Goal: Navigation & Orientation: Find specific page/section

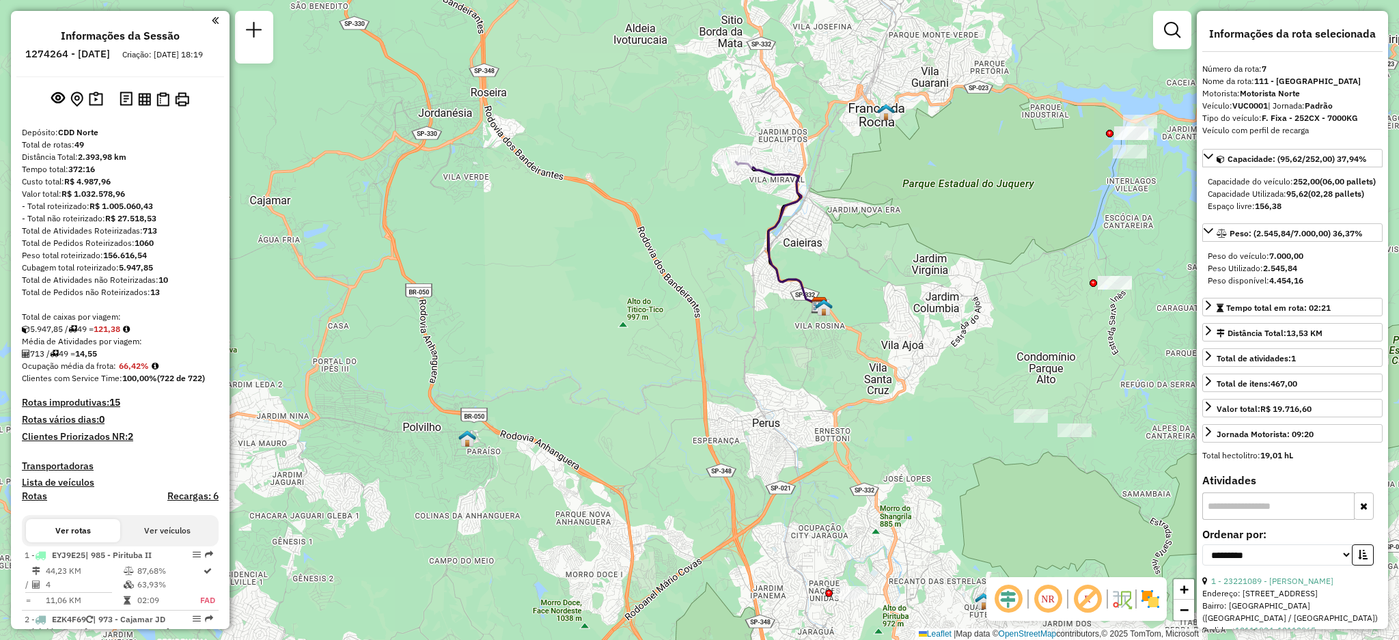
select select "**********"
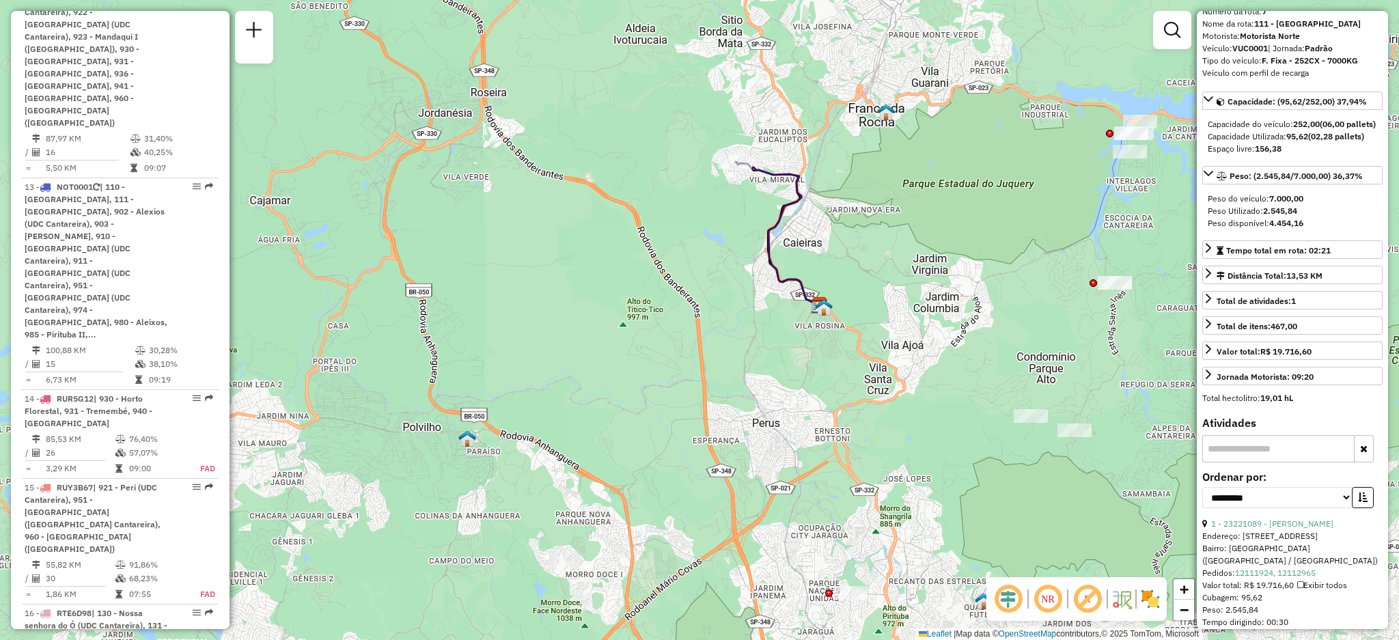
scroll to position [2048, 0]
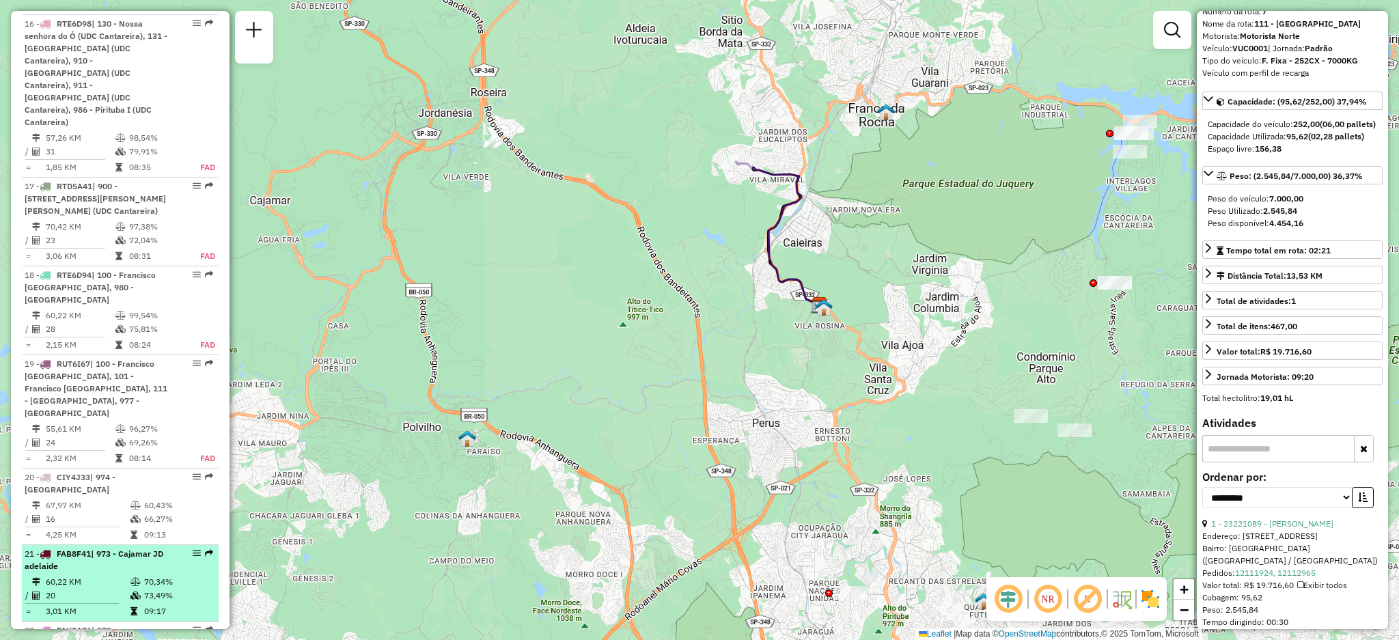
click at [208, 549] on em at bounding box center [209, 553] width 8 height 8
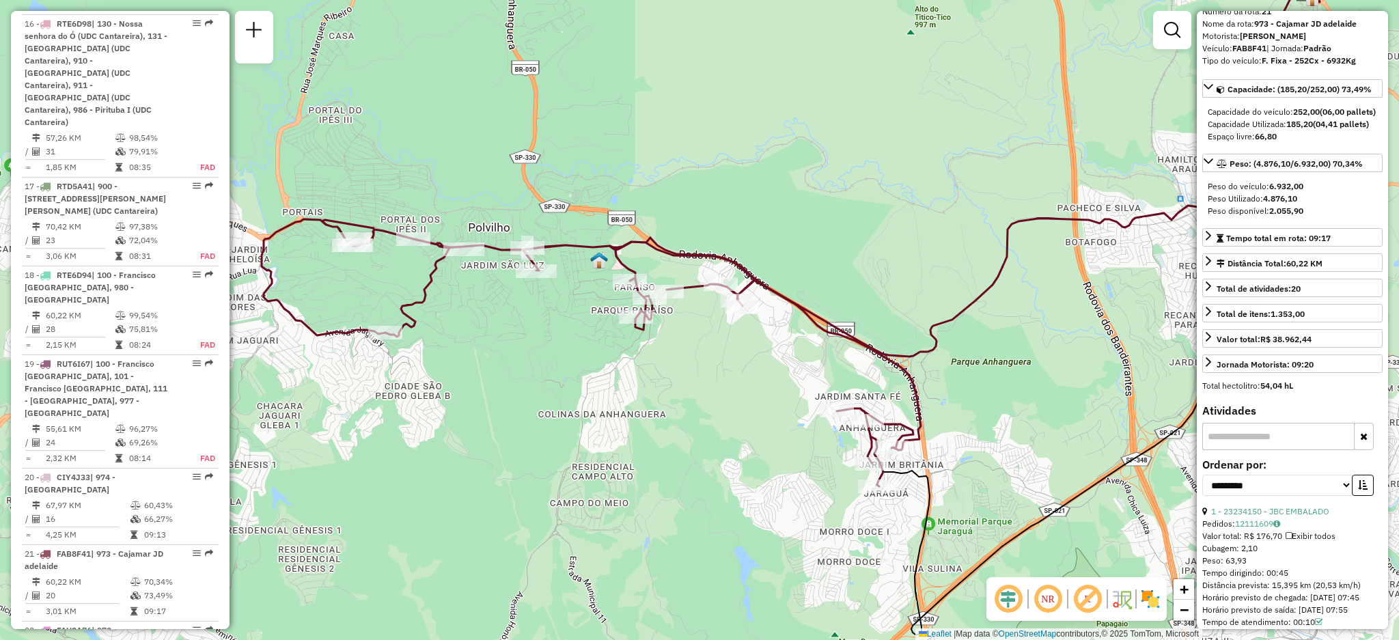
drag, startPoint x: 634, startPoint y: 380, endPoint x: 687, endPoint y: 357, distance: 57.2
click at [687, 357] on div "Janela de atendimento Grade de atendimento Capacidade Transportadoras Veículos …" at bounding box center [699, 320] width 1399 height 640
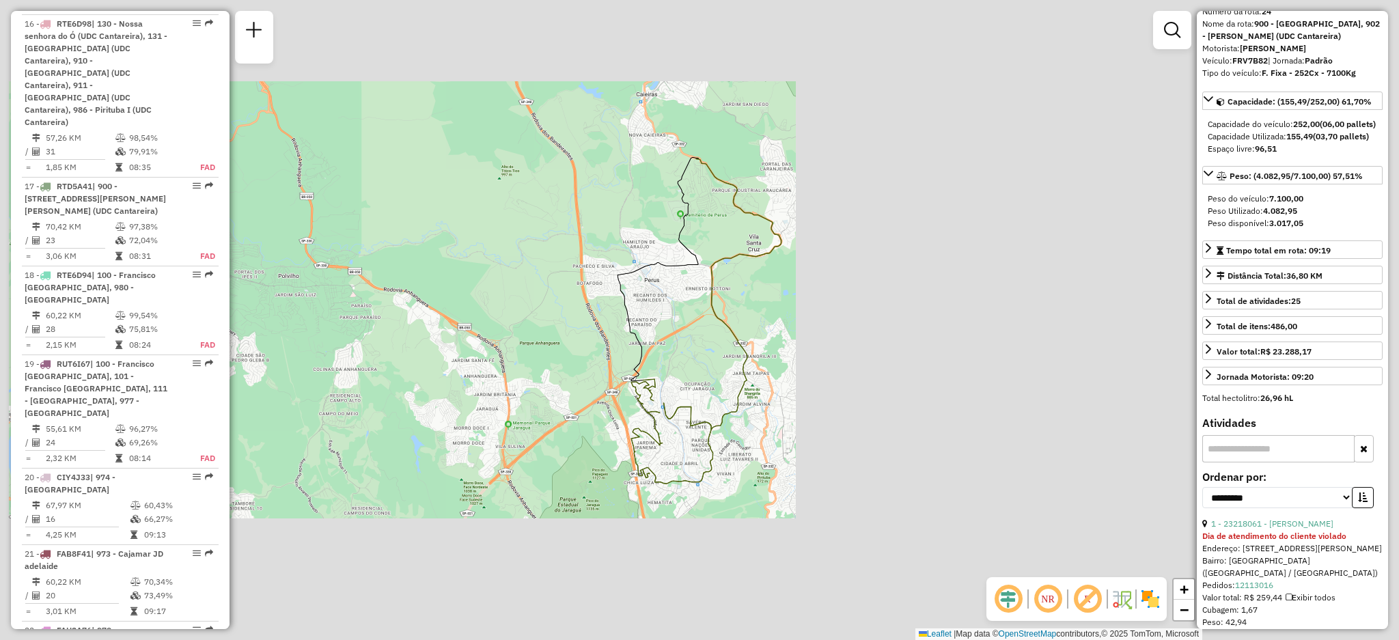
scroll to position [70, 0]
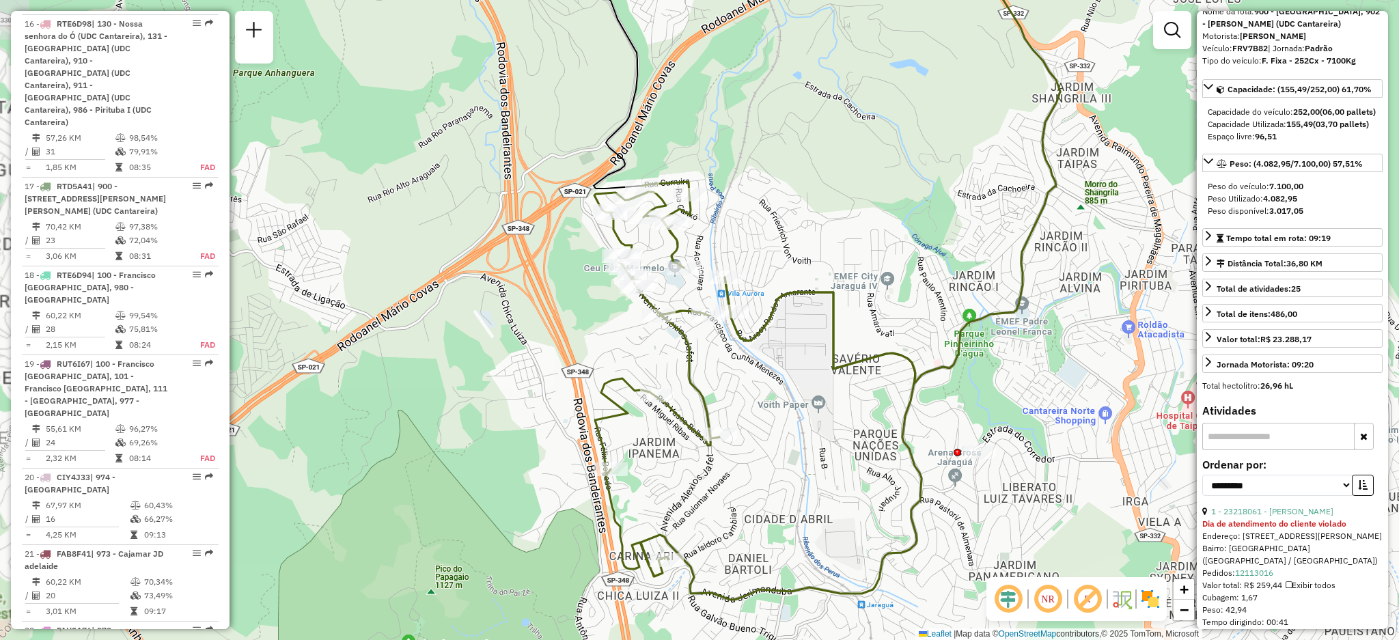
drag, startPoint x: 706, startPoint y: 462, endPoint x: 721, endPoint y: 464, distance: 15.8
click at [721, 464] on div "Janela de atendimento Grade de atendimento Capacidade Transportadoras Veículos …" at bounding box center [699, 320] width 1399 height 640
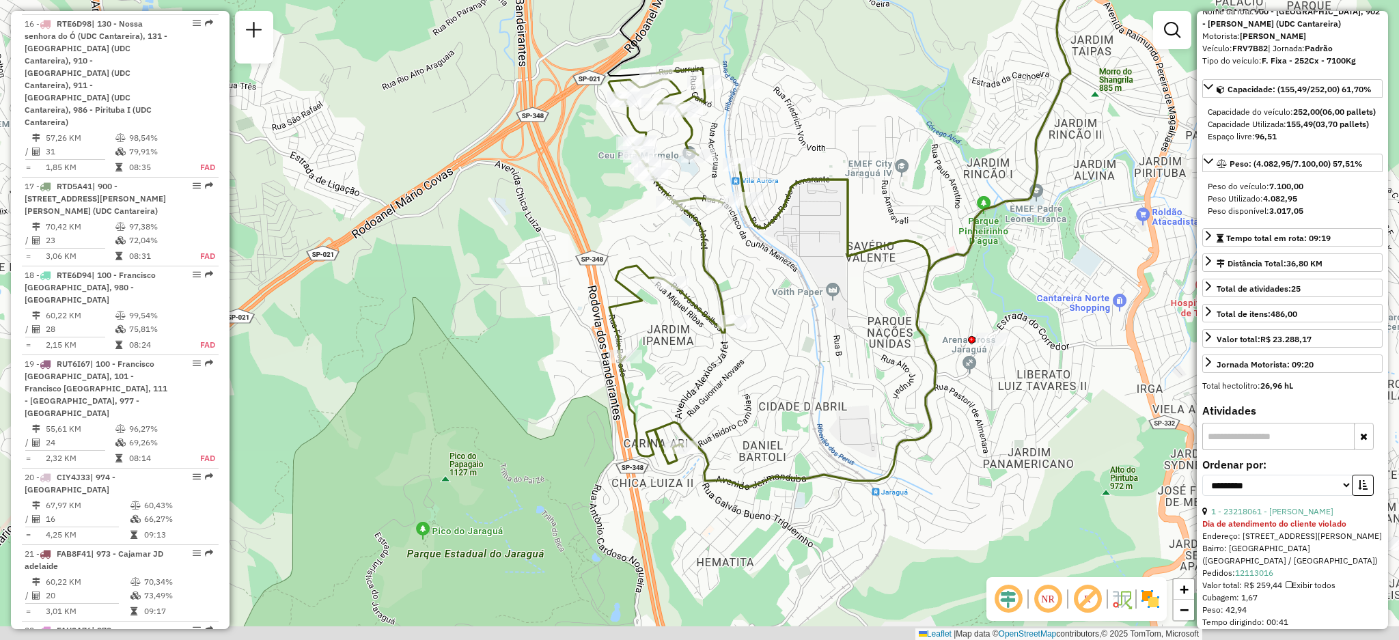
drag, startPoint x: 771, startPoint y: 347, endPoint x: 773, endPoint y: 290, distance: 57.4
click at [773, 285] on div "Janela de atendimento Grade de atendimento Capacidade Transportadoras Veículos …" at bounding box center [699, 320] width 1399 height 640
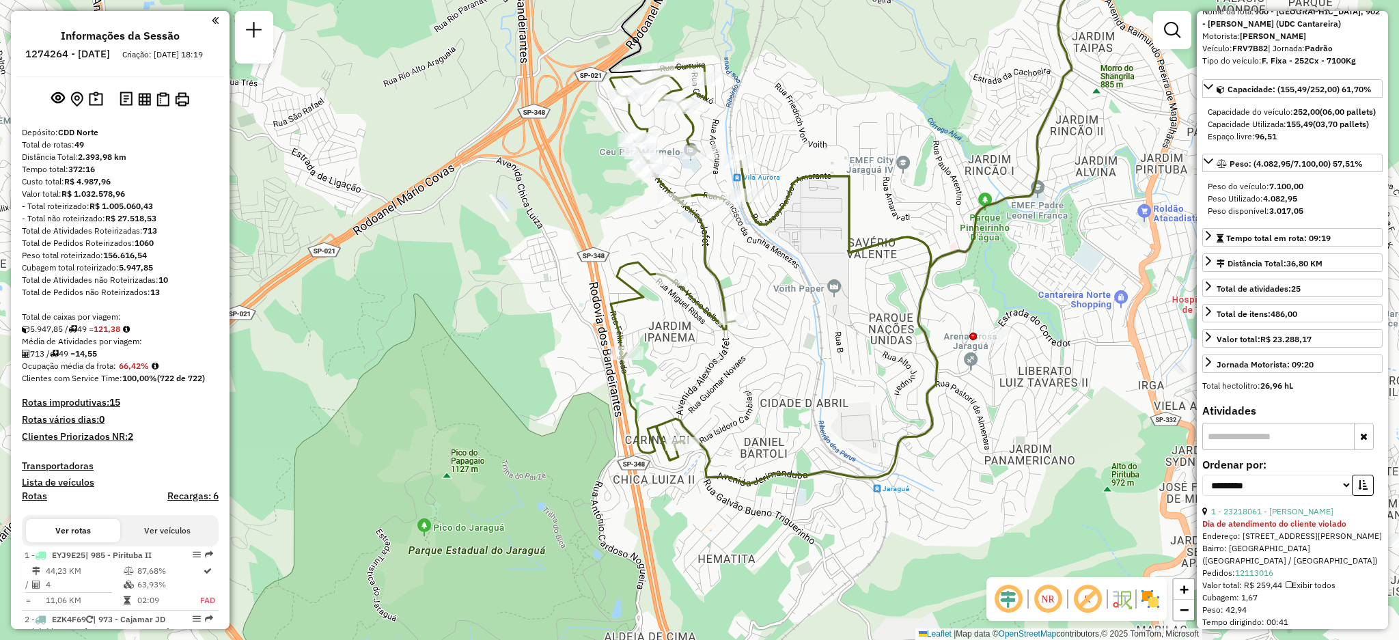
scroll to position [1705, 0]
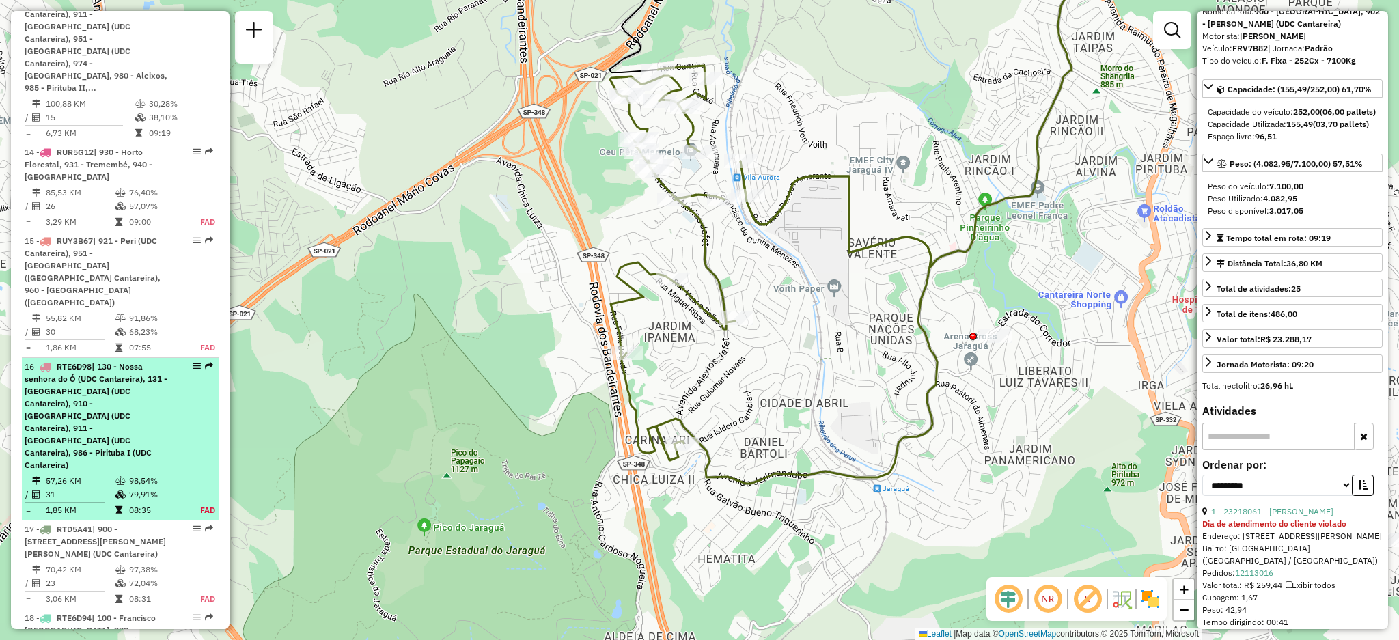
click at [199, 362] on div at bounding box center [192, 366] width 41 height 8
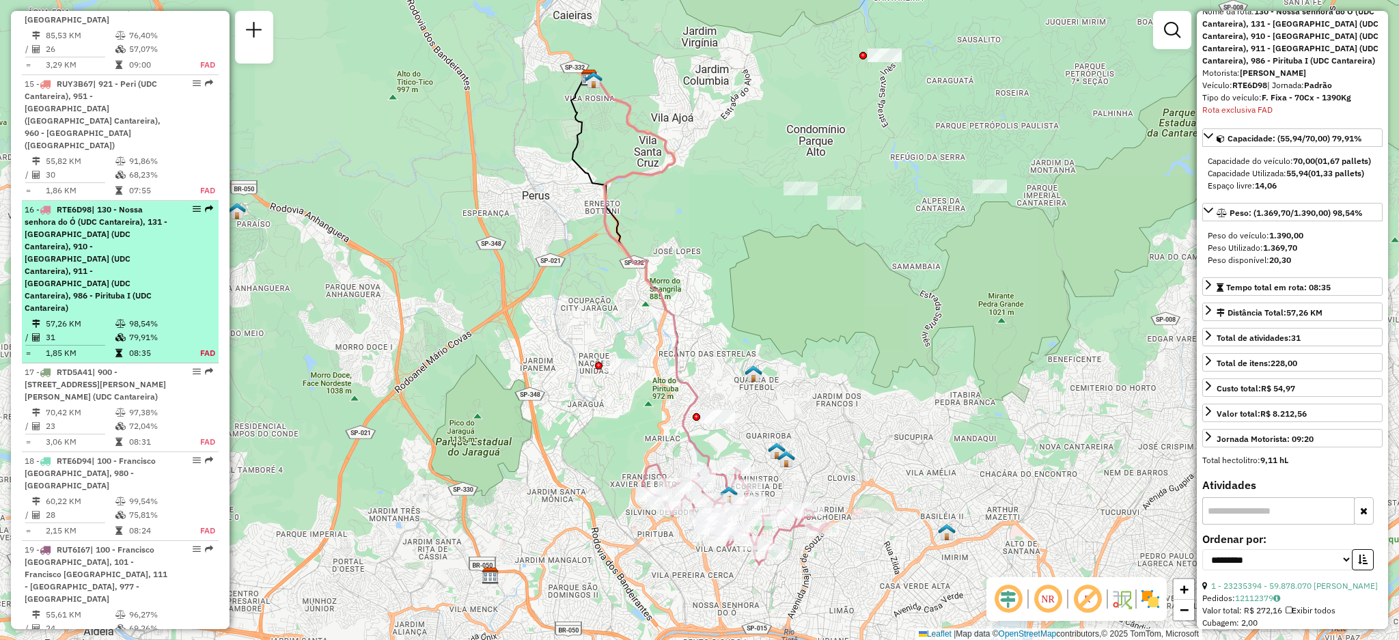
scroll to position [1880, 0]
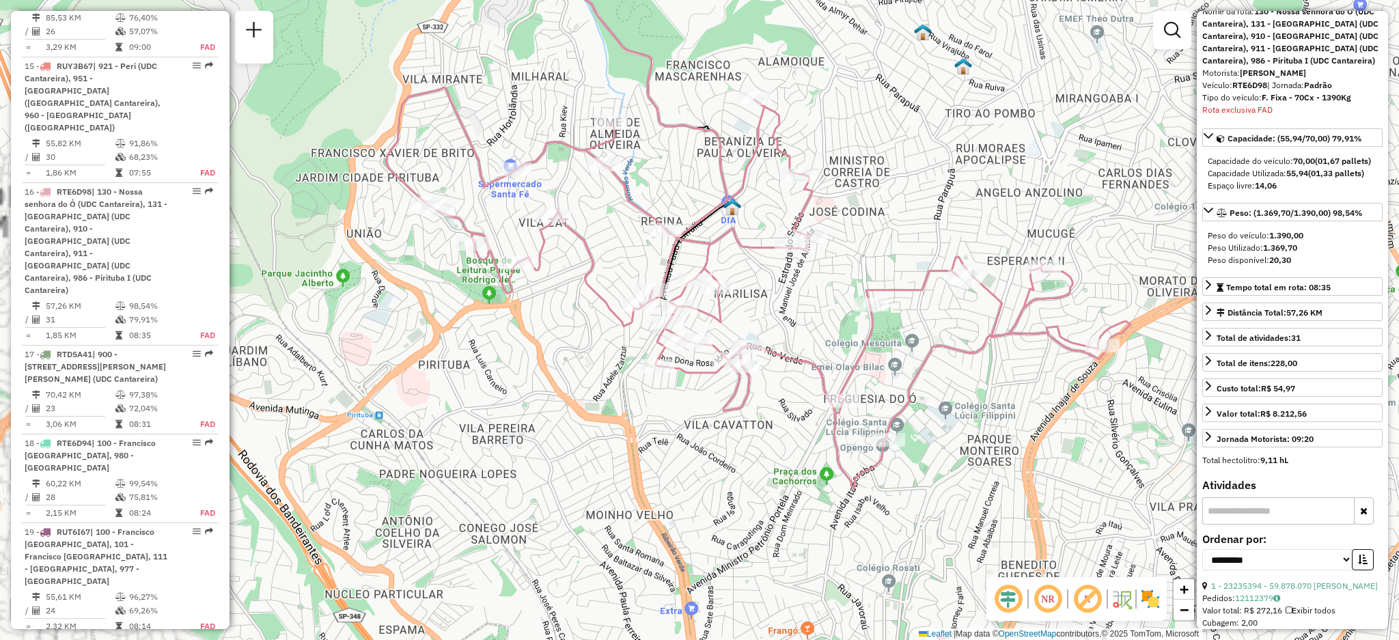
drag, startPoint x: 734, startPoint y: 553, endPoint x: 633, endPoint y: 407, distance: 177.6
click at [633, 407] on div "Janela de atendimento Grade de atendimento Capacidade Transportadoras Veículos …" at bounding box center [699, 320] width 1399 height 640
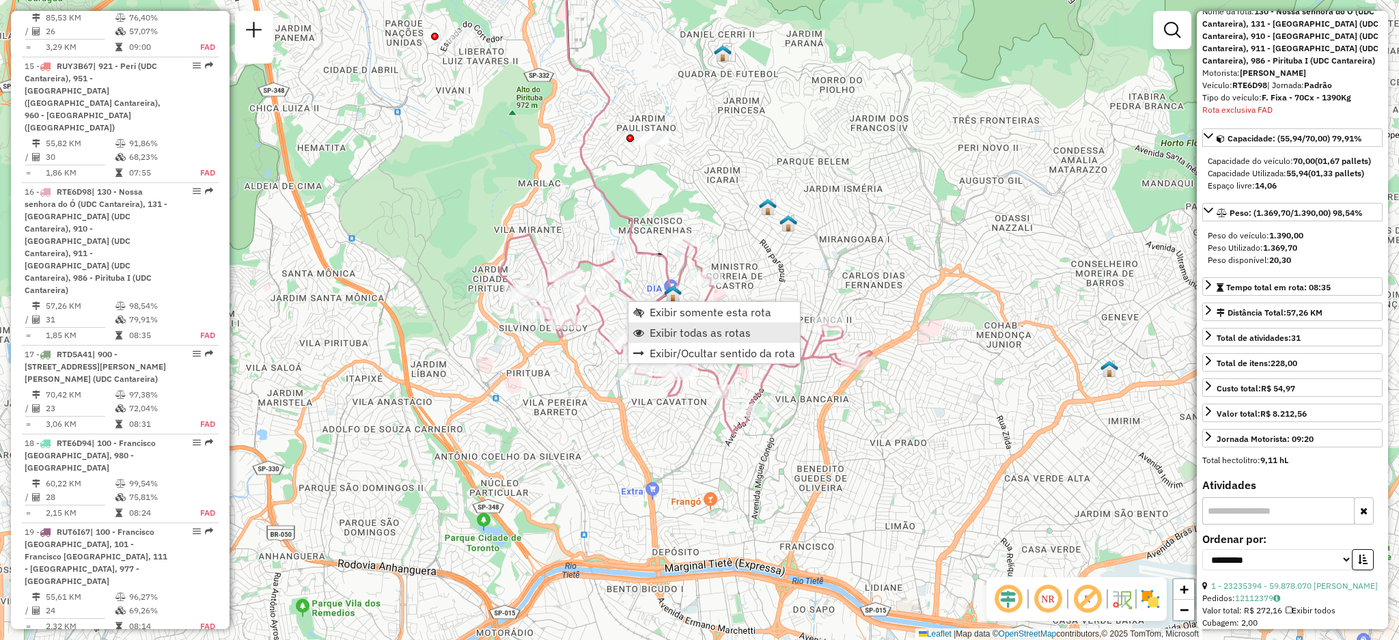
click at [659, 331] on span "Exibir todas as rotas" at bounding box center [700, 332] width 101 height 11
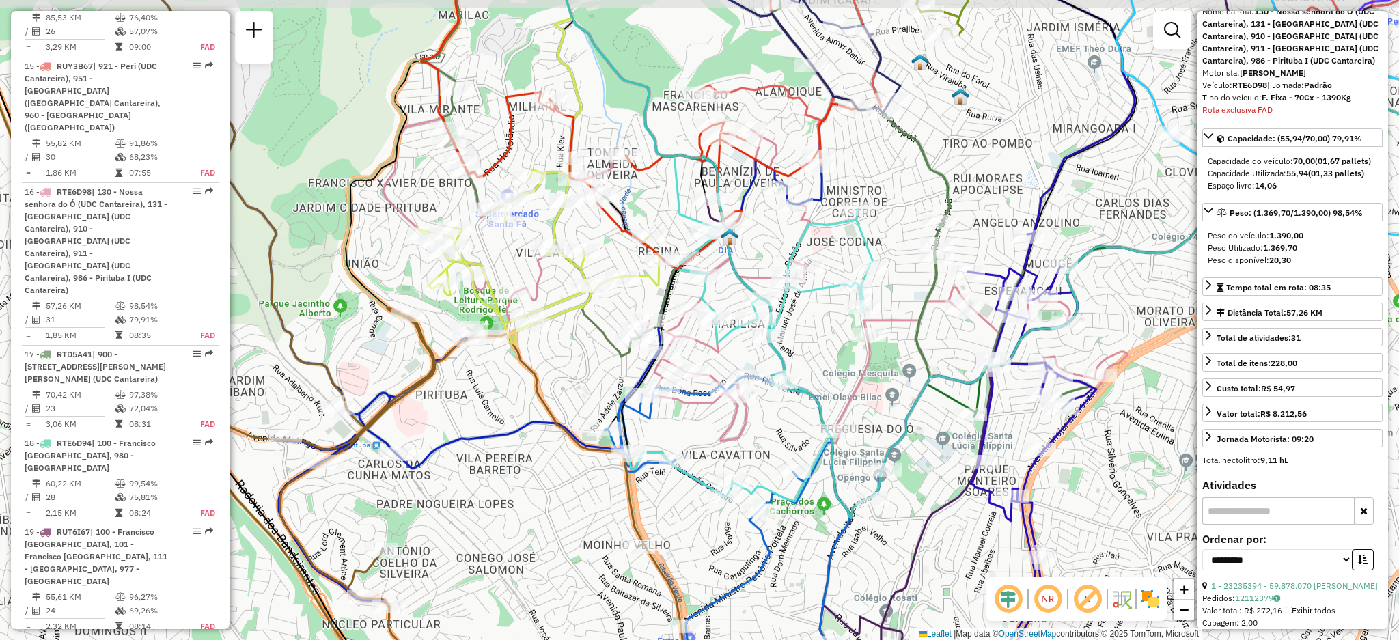
drag, startPoint x: 630, startPoint y: 273, endPoint x: 611, endPoint y: 300, distance: 33.4
click at [611, 300] on div "Janela de atendimento Grade de atendimento Capacidade Transportadoras Veículos …" at bounding box center [699, 320] width 1399 height 640
click at [495, 162] on icon at bounding box center [652, 180] width 411 height 177
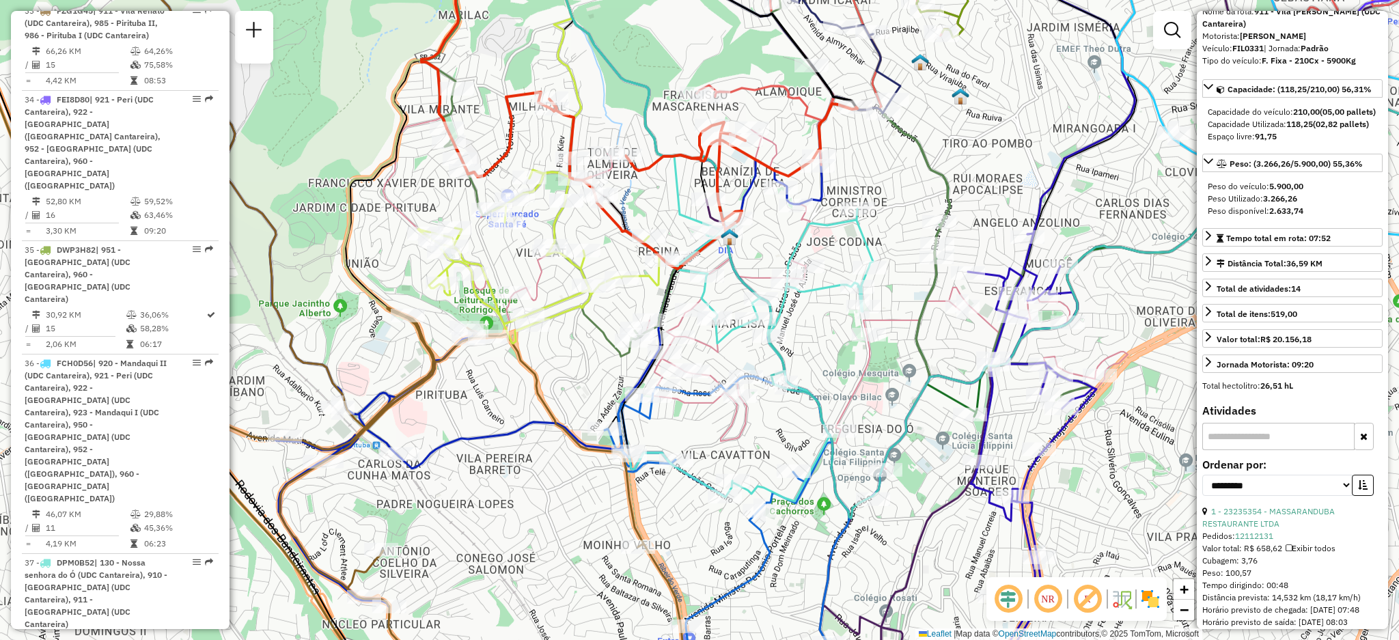
scroll to position [3985, 0]
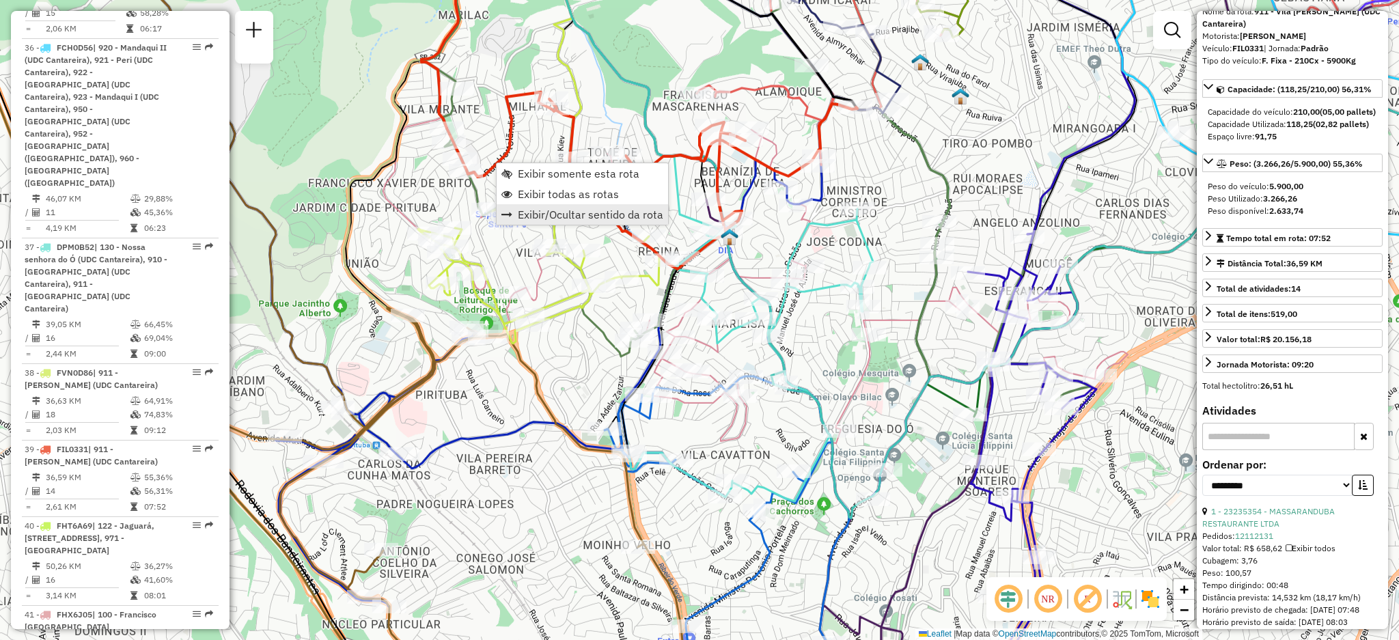
click at [544, 218] on span "Exibir/Ocultar sentido da rota" at bounding box center [591, 214] width 146 height 11
click at [545, 217] on span "Exibir/Ocultar sentido da rota" at bounding box center [596, 214] width 146 height 11
click at [528, 193] on span "Exibir todas as rotas" at bounding box center [571, 194] width 101 height 11
click at [615, 221] on icon at bounding box center [652, 180] width 411 height 177
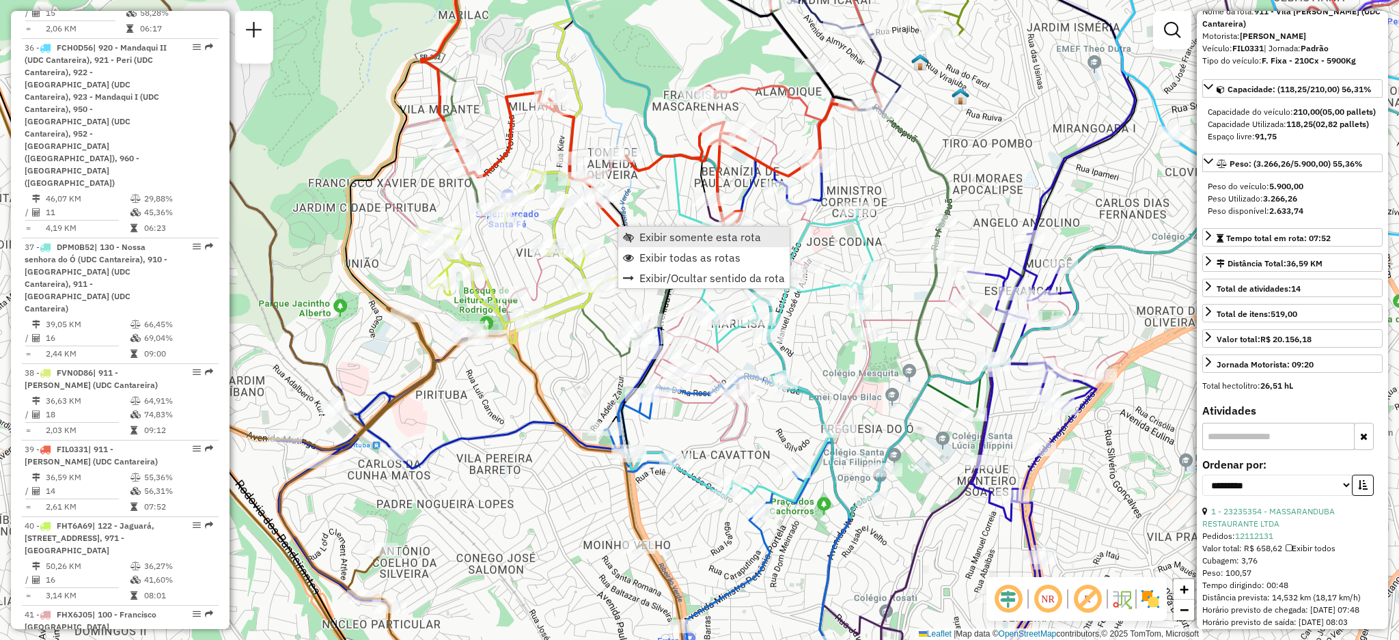
click at [639, 238] on span "Exibir somente esta rota" at bounding box center [700, 237] width 122 height 11
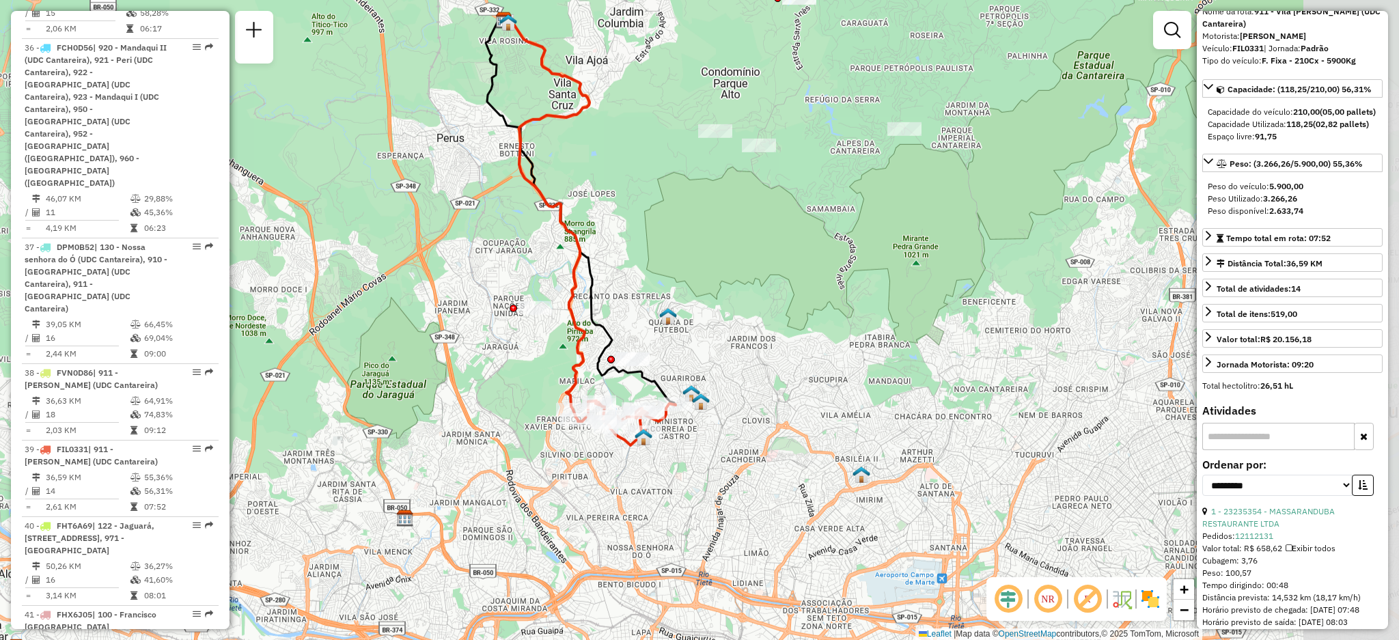
drag, startPoint x: 738, startPoint y: 439, endPoint x: 619, endPoint y: 346, distance: 151.4
click at [620, 347] on div "Janela de atendimento Grade de atendimento Capacidade Transportadoras Veículos …" at bounding box center [699, 320] width 1399 height 640
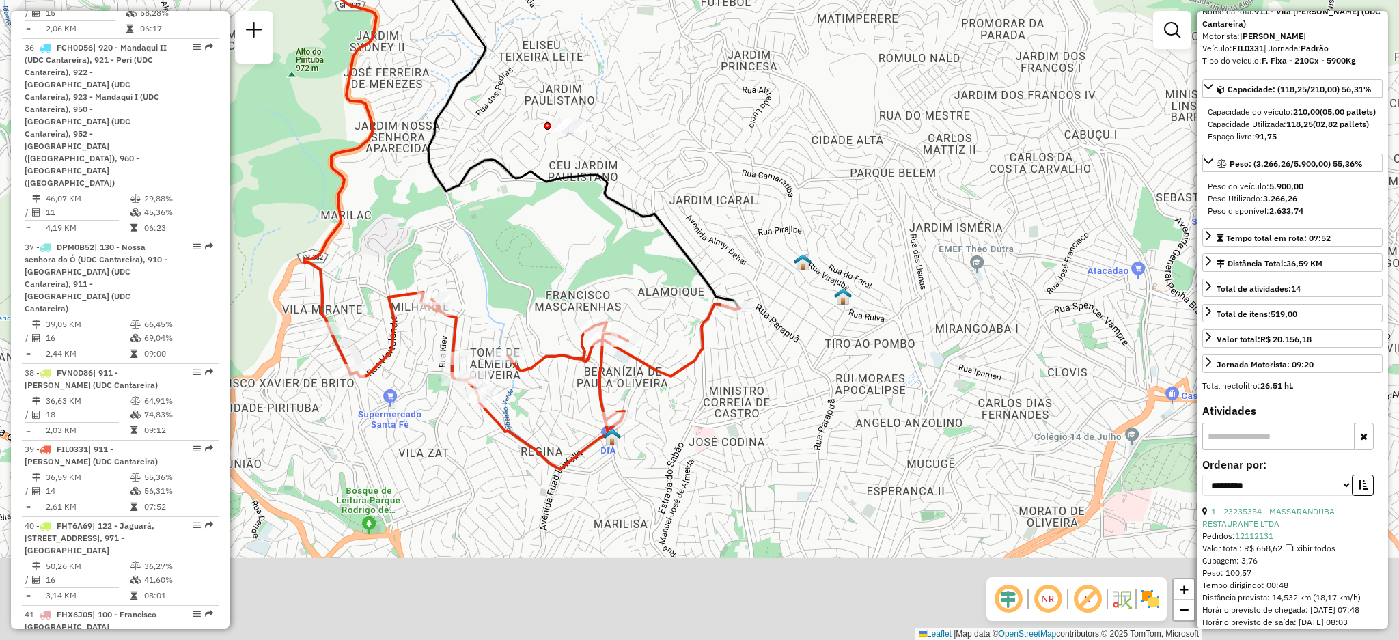
drag, startPoint x: 634, startPoint y: 365, endPoint x: 607, endPoint y: 252, distance: 116.0
click at [607, 255] on div "Janela de atendimento Grade de atendimento Capacidade Transportadoras Veículos …" at bounding box center [699, 320] width 1399 height 640
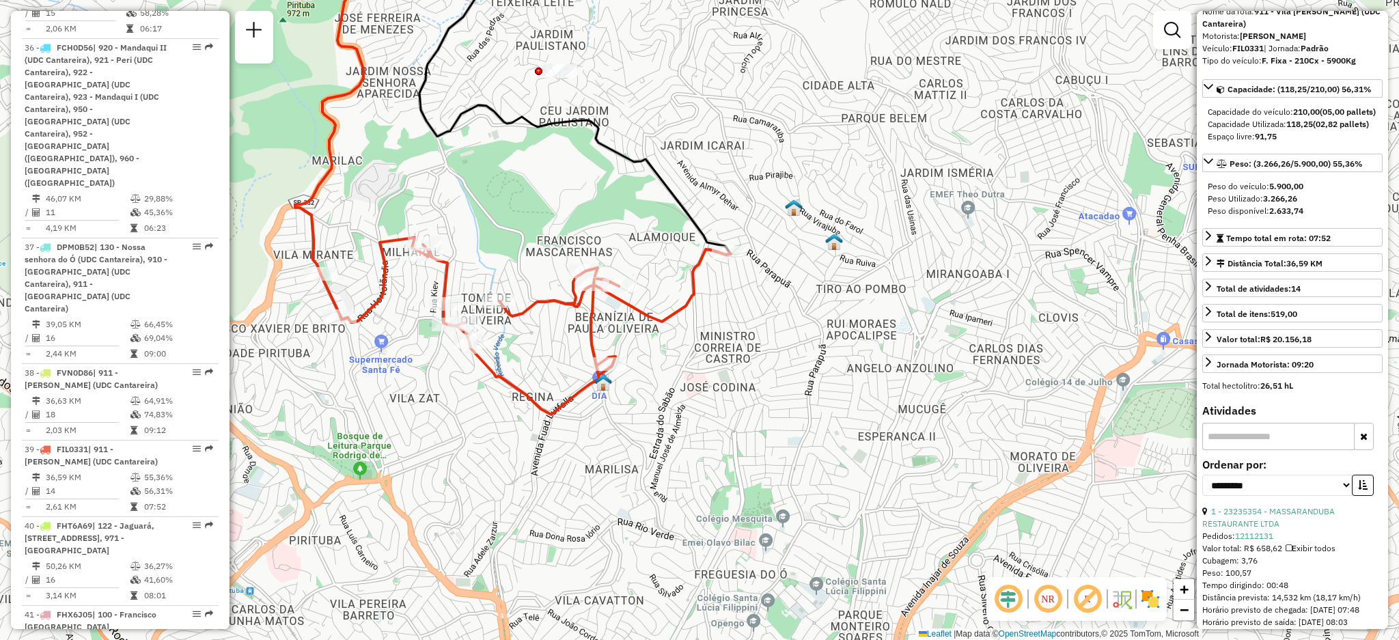
click at [547, 303] on icon at bounding box center [525, 326] width 411 height 177
click at [545, 301] on icon at bounding box center [525, 326] width 411 height 177
click at [534, 393] on span "Exibir somente esta rota" at bounding box center [584, 390] width 122 height 11
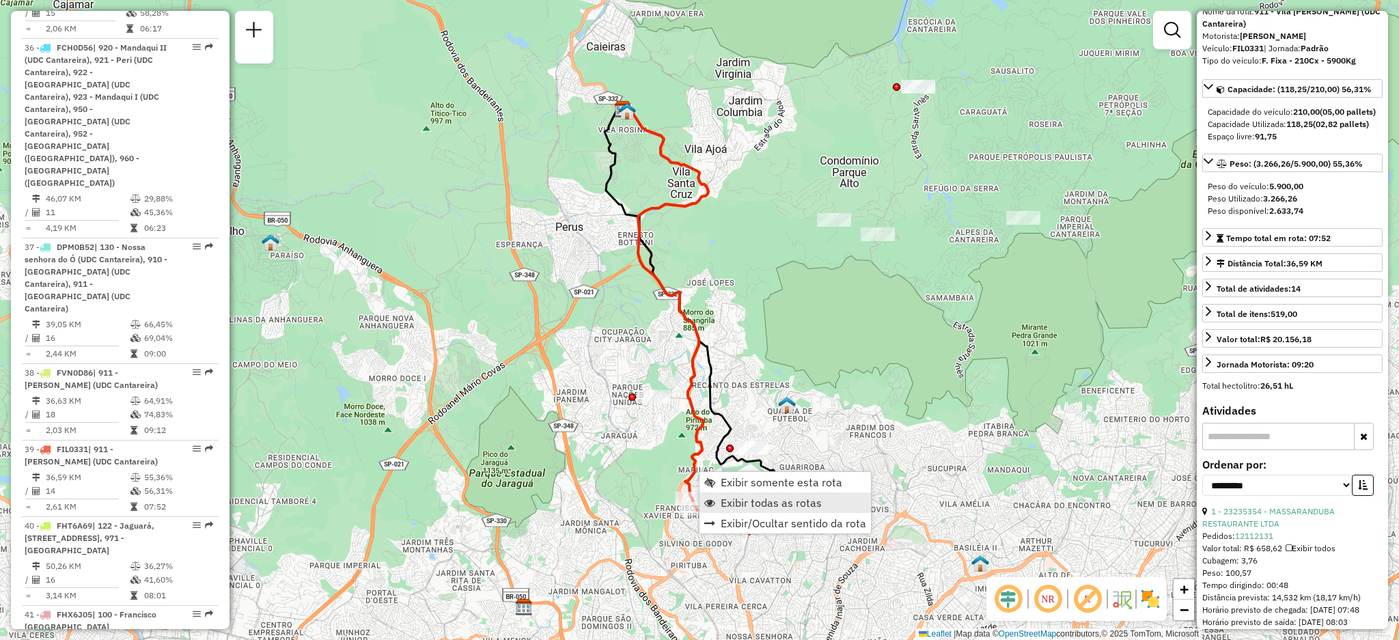
click at [711, 497] on span "Exibir todas as rotas" at bounding box center [709, 502] width 11 height 11
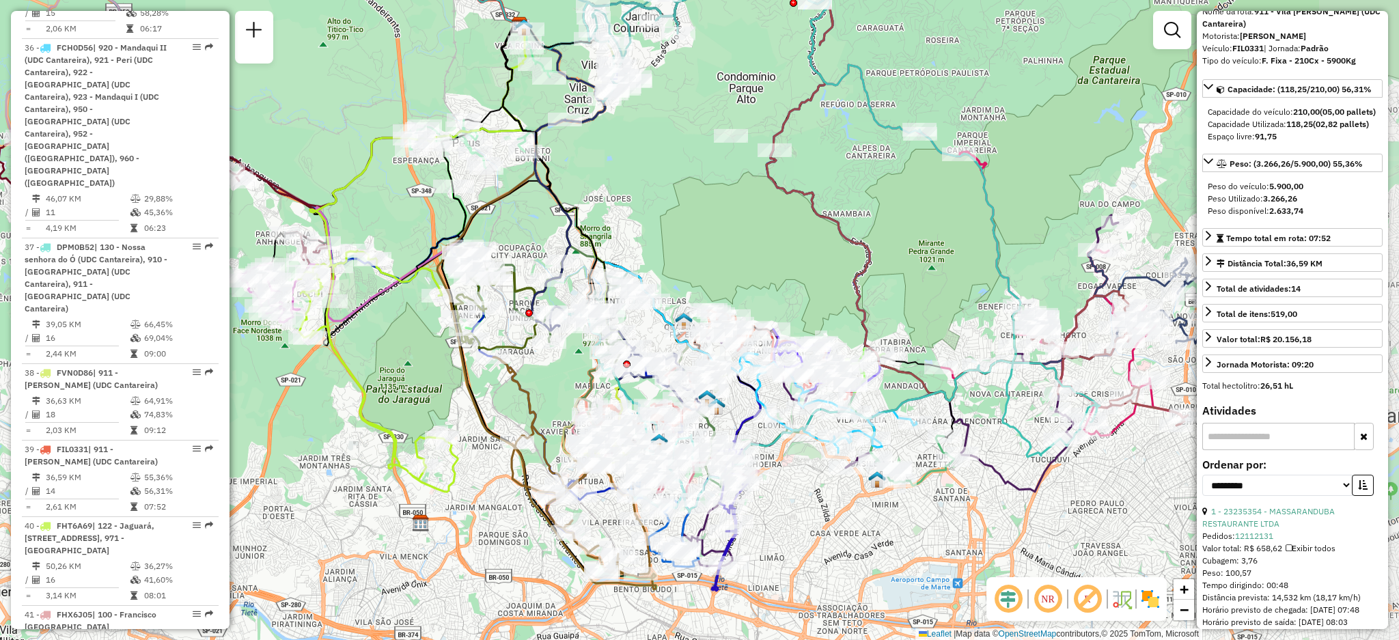
drag, startPoint x: 559, startPoint y: 439, endPoint x: 527, endPoint y: 393, distance: 55.9
click at [490, 377] on div "Janela de atendimento Grade de atendimento Capacidade Transportadoras Veículos …" at bounding box center [699, 320] width 1399 height 640
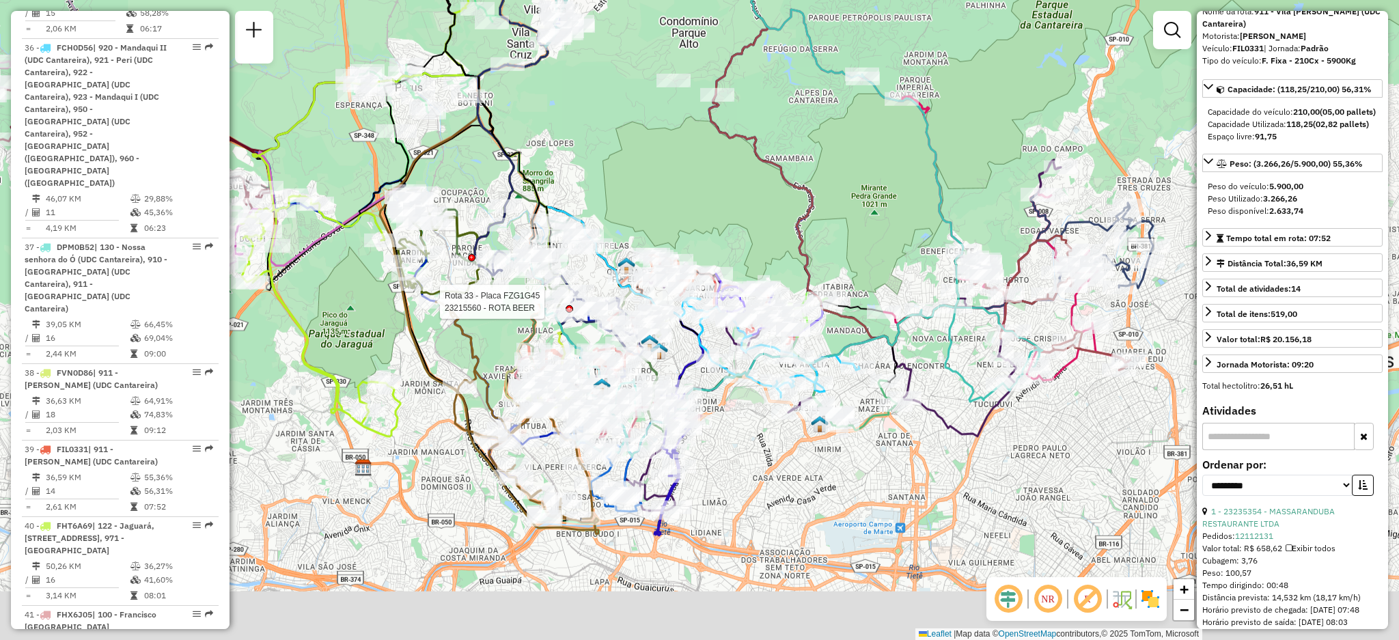
drag, startPoint x: 556, startPoint y: 413, endPoint x: 499, endPoint y: 358, distance: 78.8
click at [499, 358] on div "Rota 33 - Placa FZG1G45 23215560 - ROTA BEER Janela de atendimento Grade de ate…" at bounding box center [699, 320] width 1399 height 640
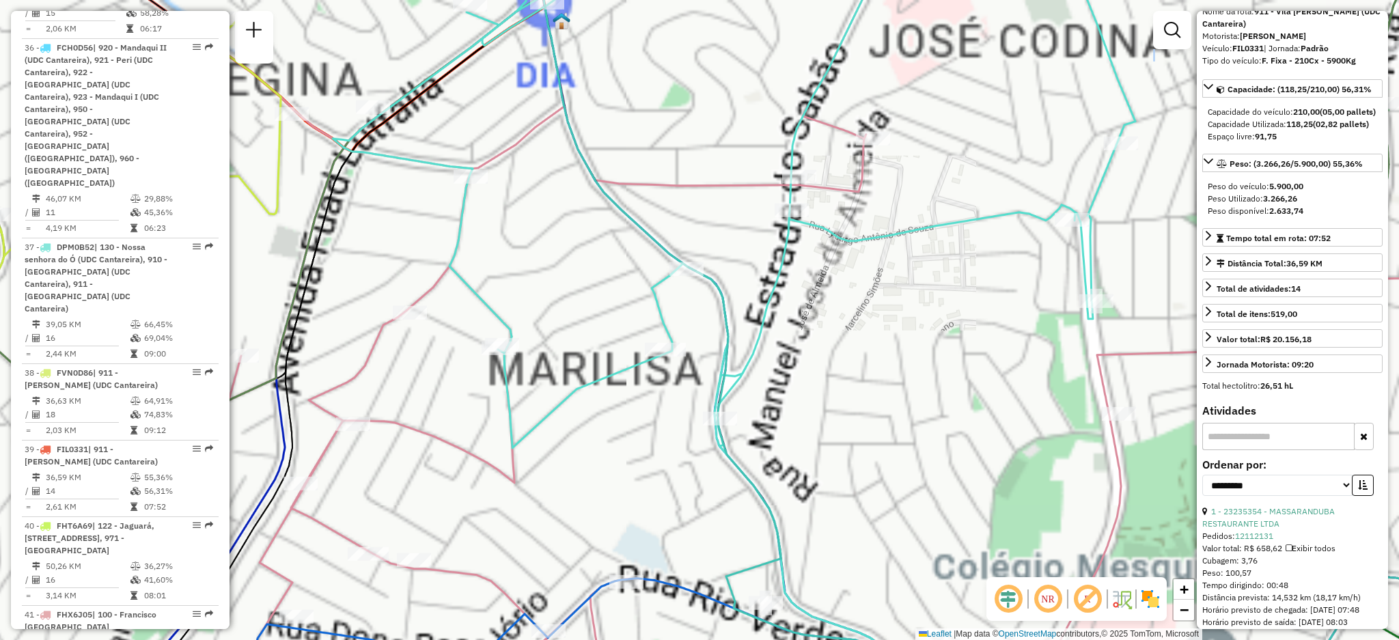
drag, startPoint x: 612, startPoint y: 361, endPoint x: 497, endPoint y: 283, distance: 138.7
click at [667, 378] on div "Rota 33 - Placa FZG1G45 23215560 - ROTA BEER Janela de atendimento Grade de ate…" at bounding box center [699, 320] width 1399 height 640
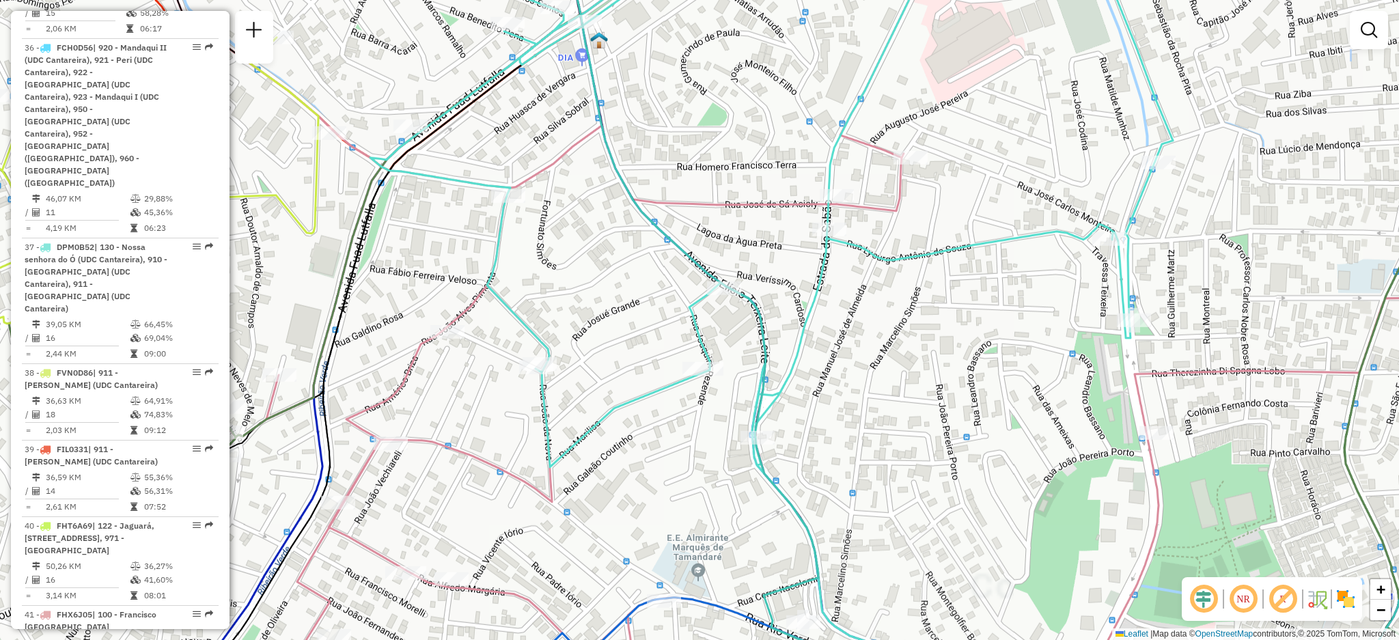
drag, startPoint x: 449, startPoint y: 255, endPoint x: 587, endPoint y: 301, distance: 145.6
click at [587, 301] on icon at bounding box center [771, 339] width 803 height 769
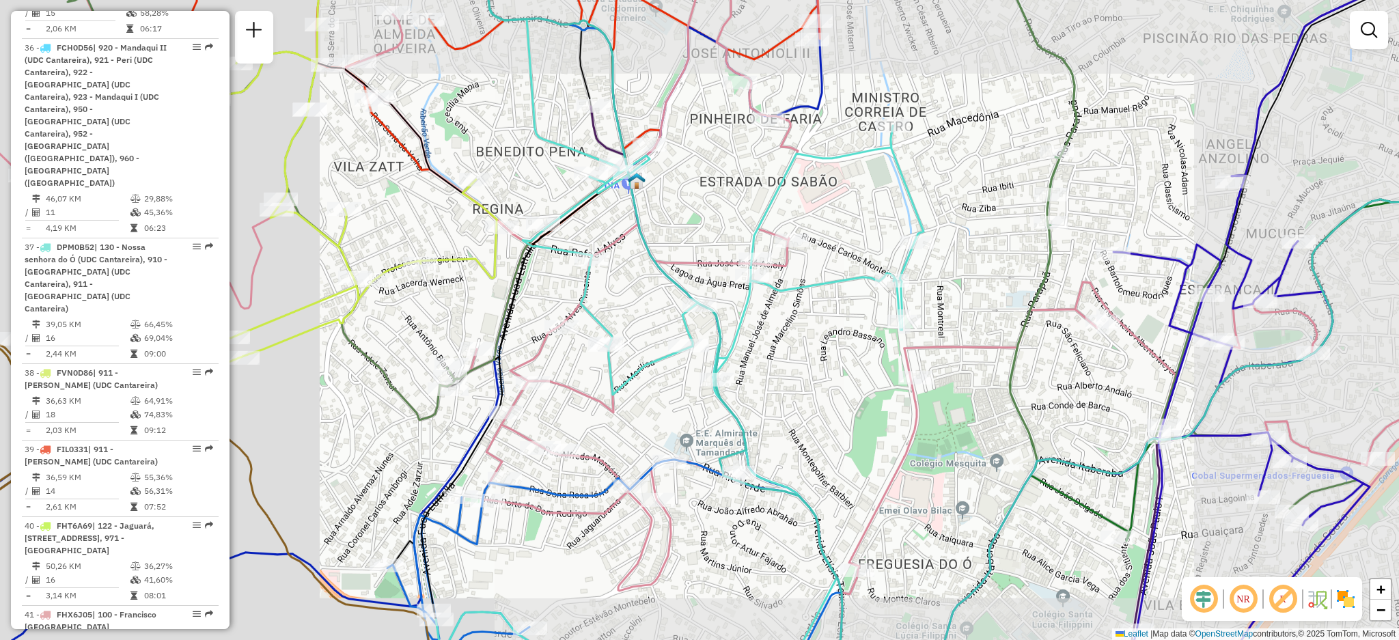
drag, startPoint x: 540, startPoint y: 280, endPoint x: 613, endPoint y: 306, distance: 78.2
click at [624, 309] on div "Janela de atendimento Grade de atendimento Capacidade Transportadoras Veículos …" at bounding box center [699, 320] width 1399 height 640
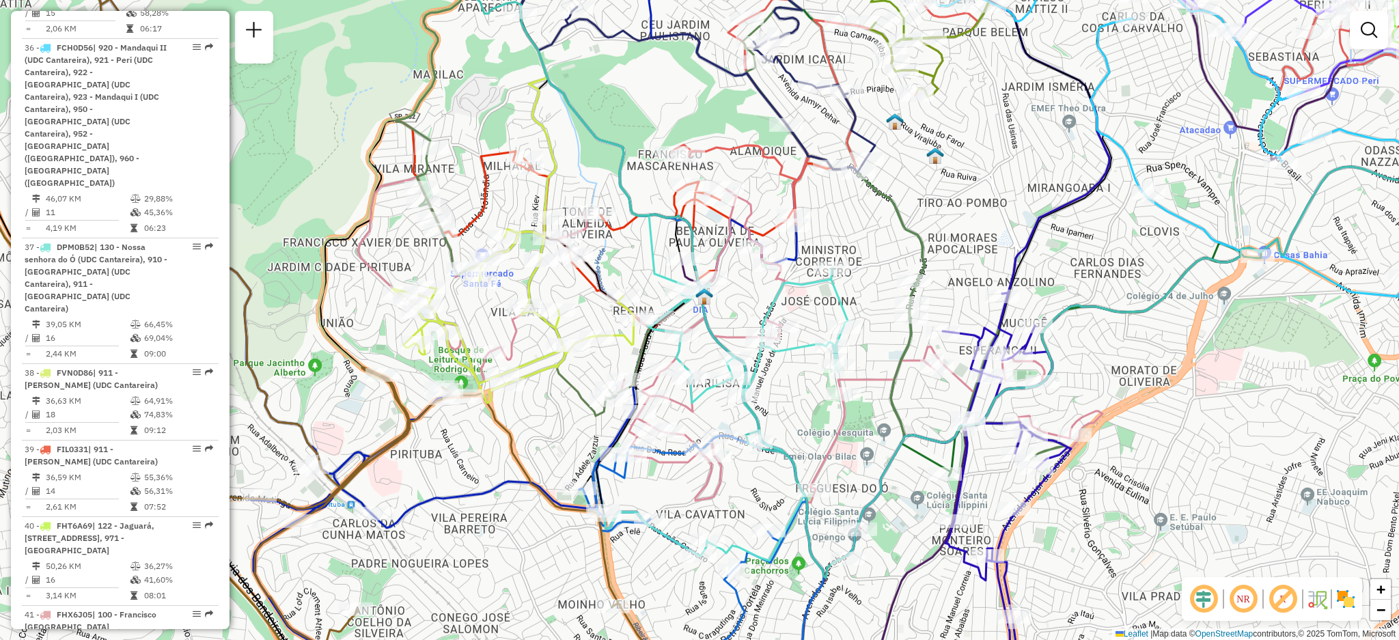
drag, startPoint x: 583, startPoint y: 292, endPoint x: 637, endPoint y: 337, distance: 70.3
click at [634, 337] on icon at bounding box center [513, 317] width 241 height 174
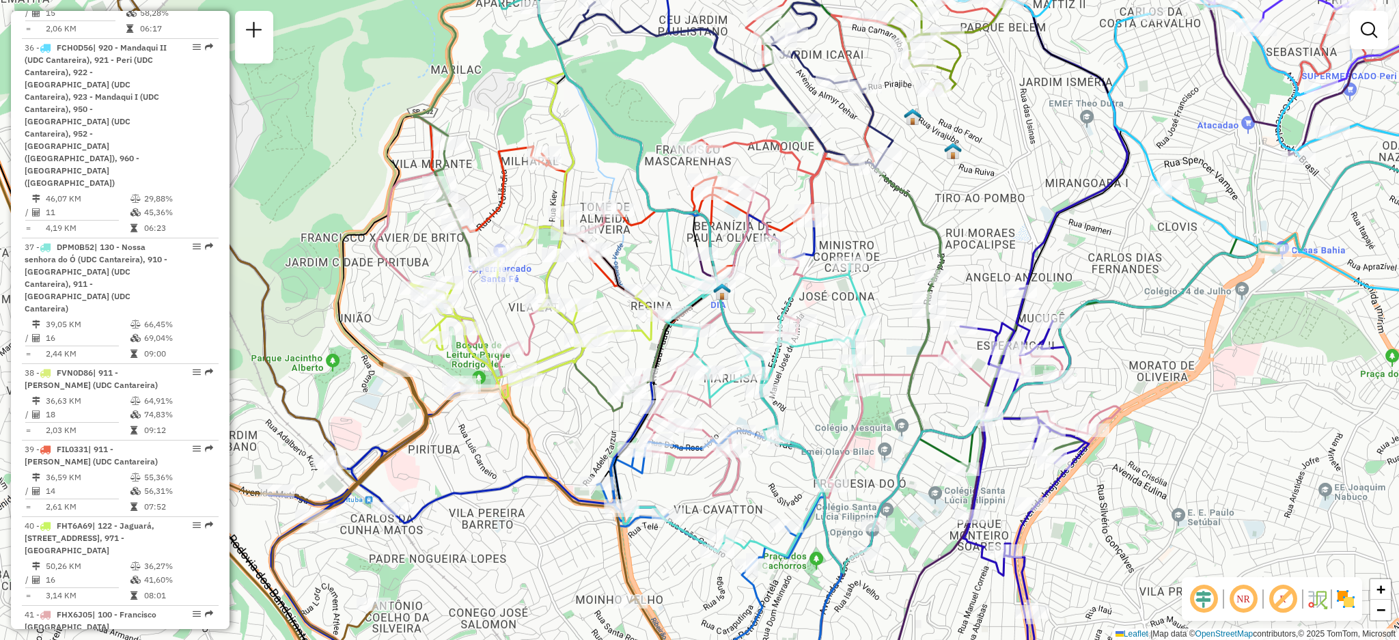
drag, startPoint x: 619, startPoint y: 355, endPoint x: 637, endPoint y: 350, distance: 18.4
click at [637, 350] on div "Janela de atendimento Grade de atendimento Capacidade Transportadoras Veículos …" at bounding box center [699, 320] width 1399 height 640
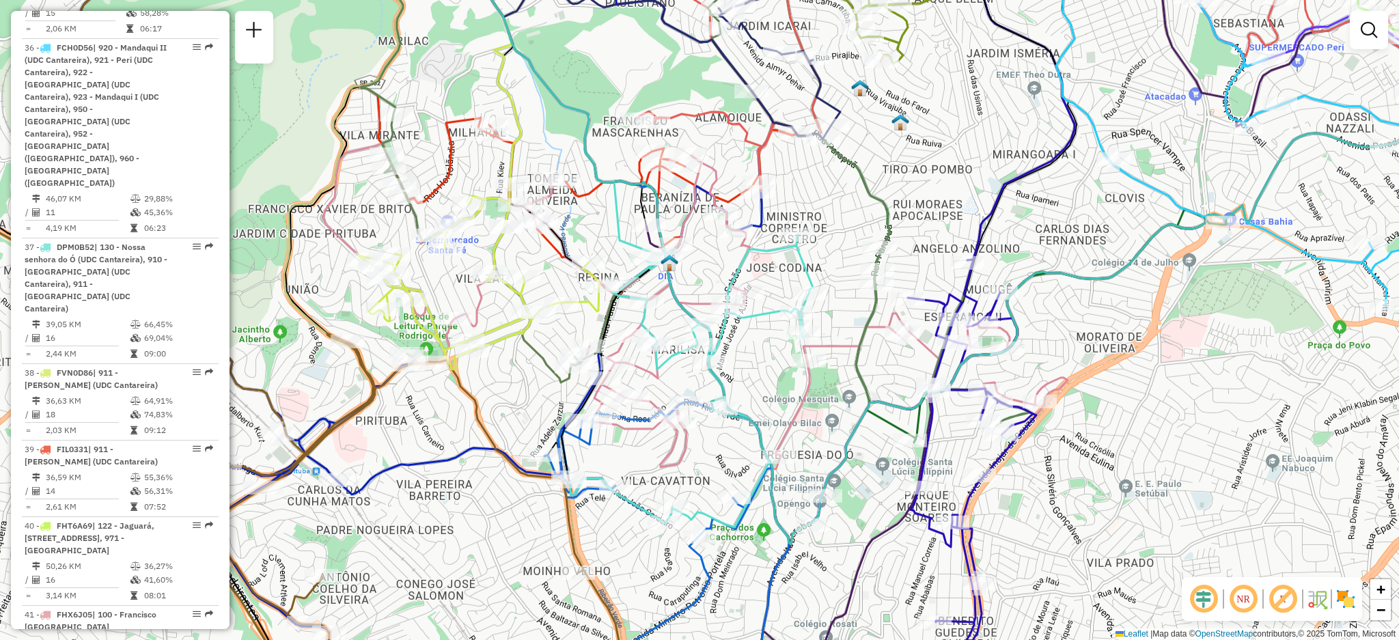
select select "**********"
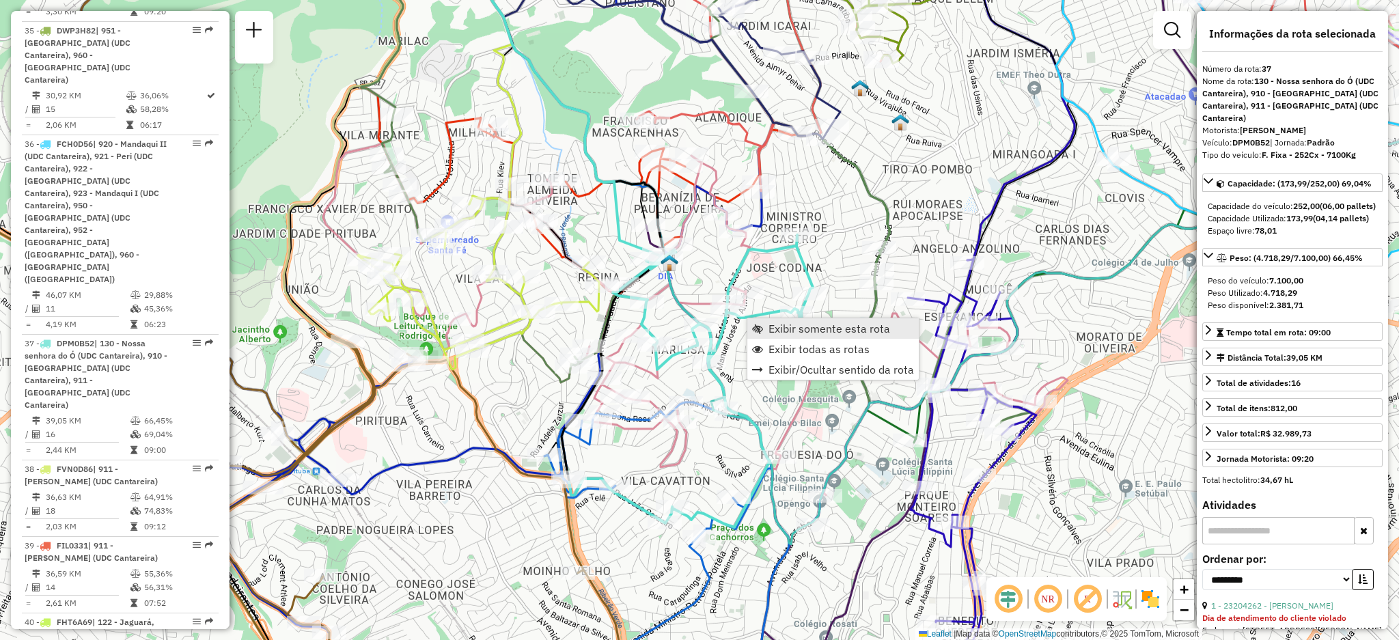
scroll to position [3808, 0]
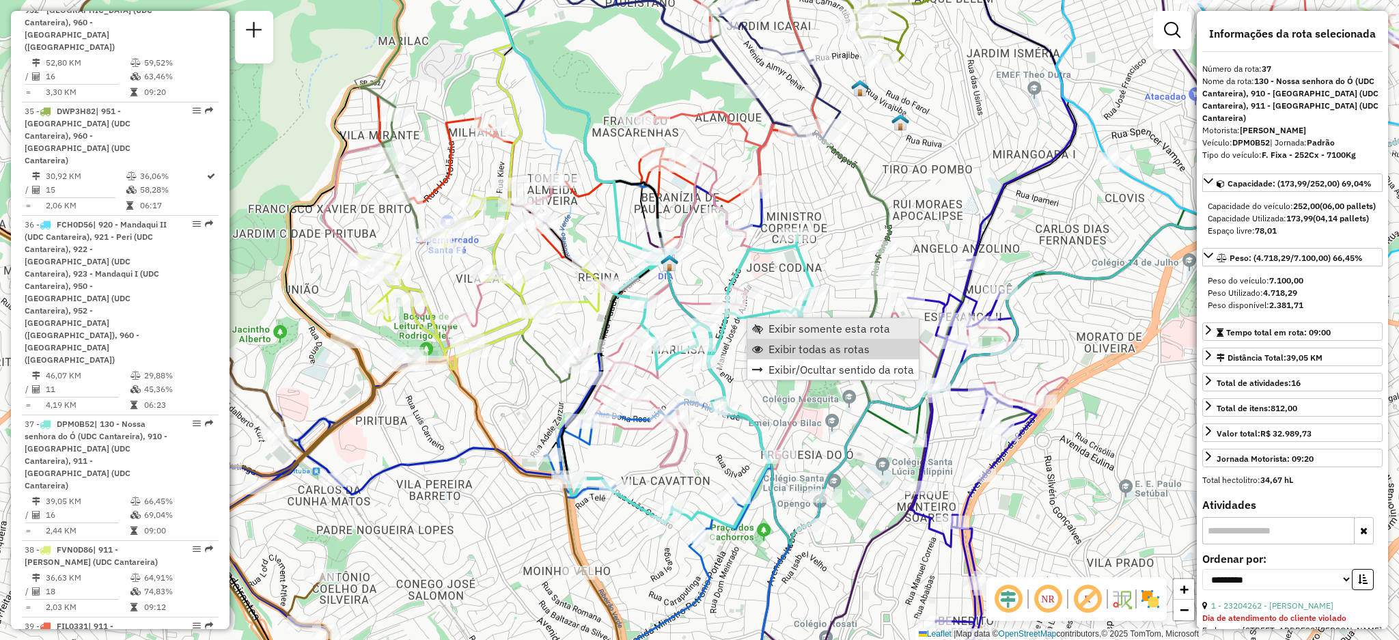
click at [785, 333] on span "Exibir somente esta rota" at bounding box center [830, 328] width 122 height 11
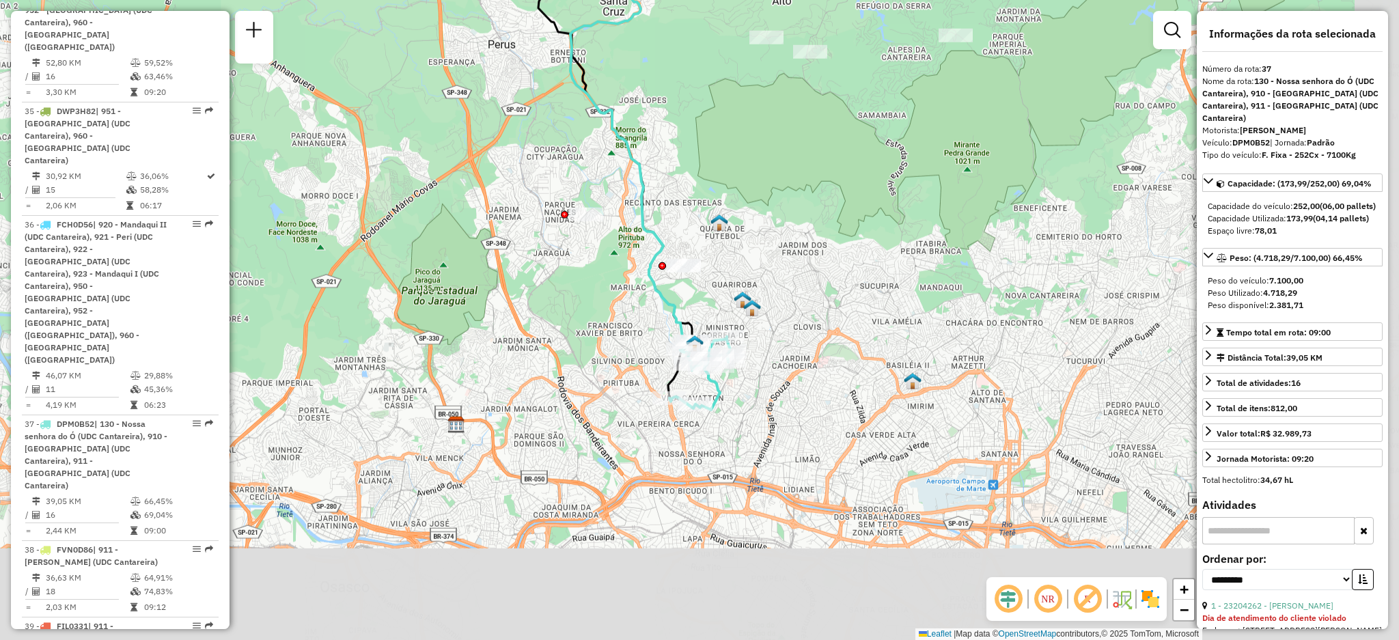
drag, startPoint x: 644, startPoint y: 465, endPoint x: 603, endPoint y: 314, distance: 155.8
click at [575, 301] on div "Janela de atendimento Grade de atendimento Capacidade Transportadoras Veículos …" at bounding box center [699, 320] width 1399 height 640
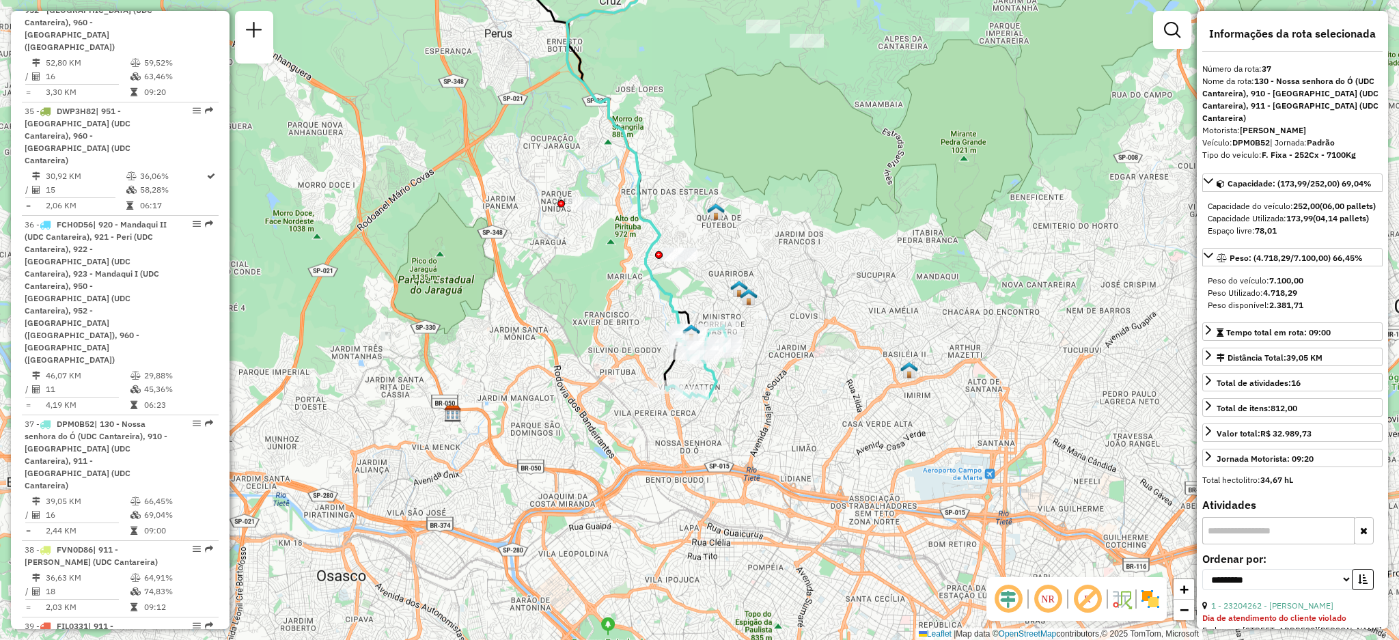
click at [669, 302] on icon at bounding box center [628, 133] width 122 height 395
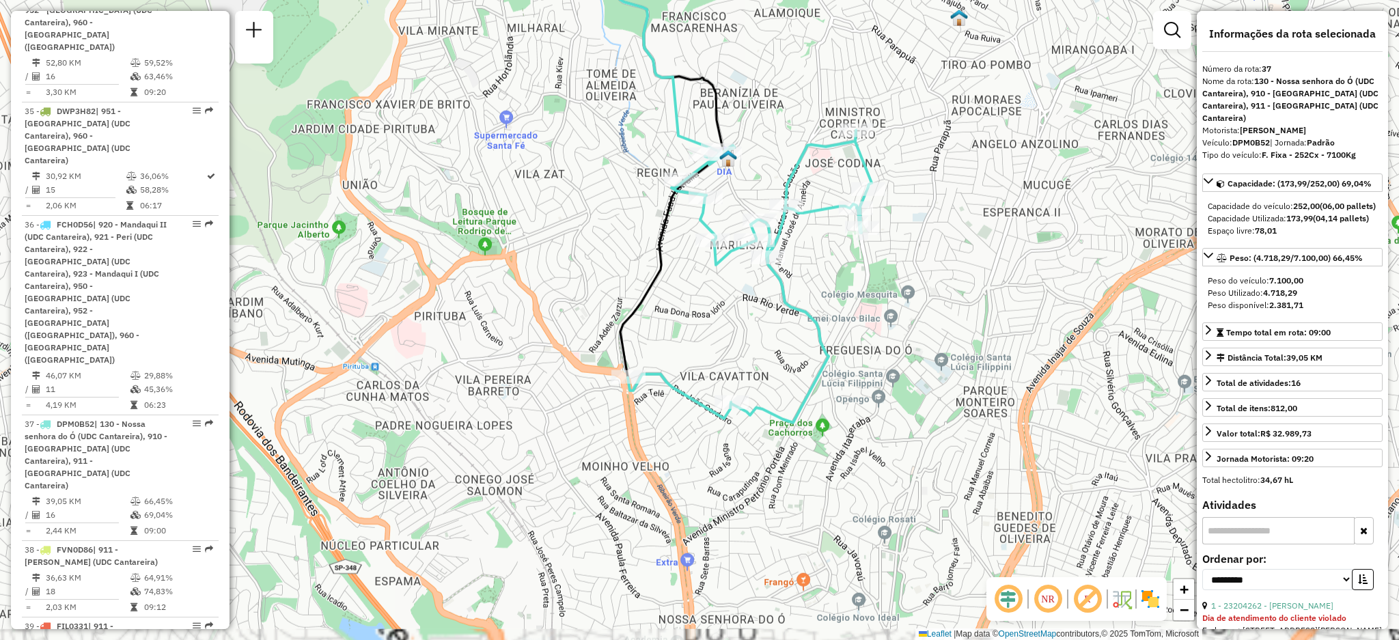
drag, startPoint x: 626, startPoint y: 254, endPoint x: 631, endPoint y: 316, distance: 62.4
click at [624, 316] on div "Janela de atendimento Grade de atendimento Capacidade Transportadoras Veículos …" at bounding box center [699, 320] width 1399 height 640
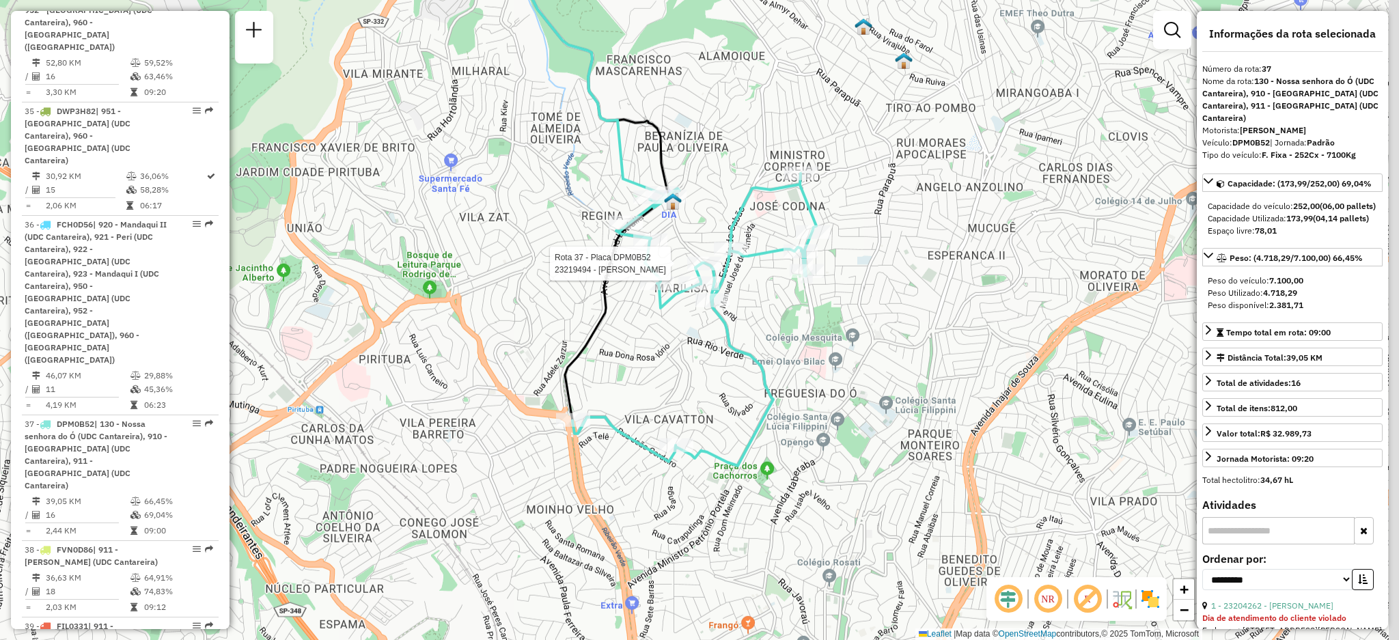
click at [704, 271] on div at bounding box center [704, 264] width 34 height 14
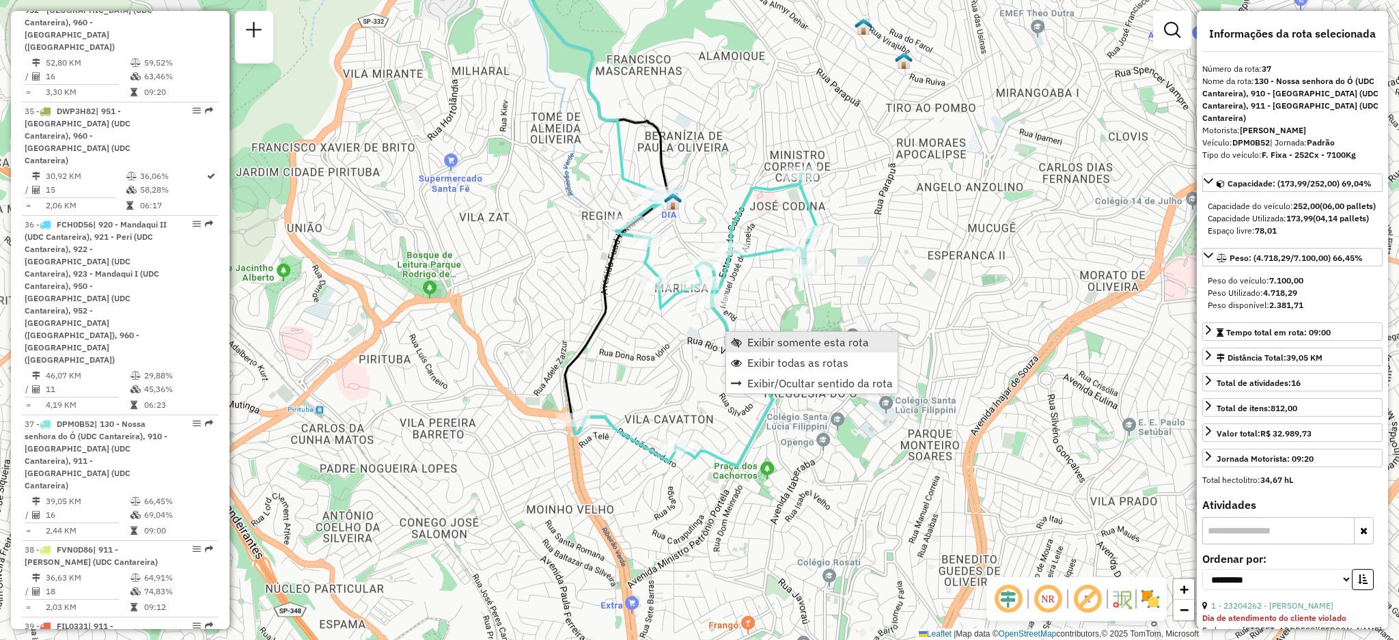
click at [746, 343] on link "Exibir somente esta rota" at bounding box center [811, 342] width 171 height 20
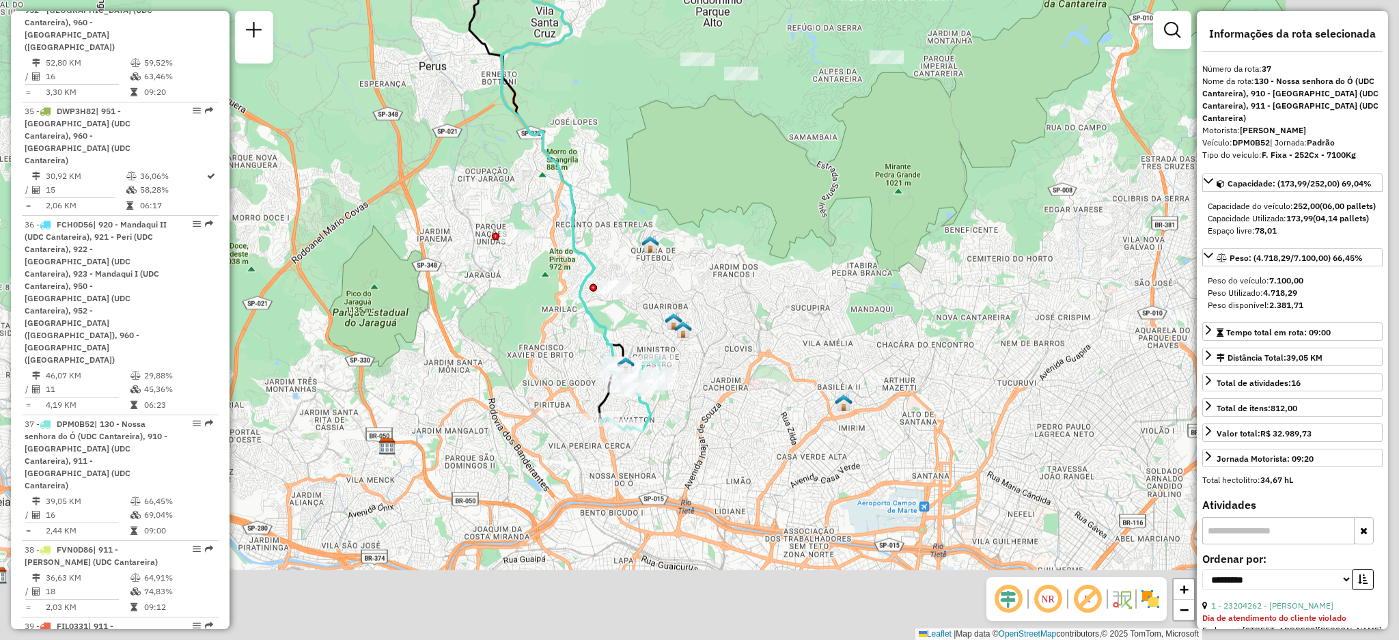
drag, startPoint x: 855, startPoint y: 441, endPoint x: 702, endPoint y: 303, distance: 206.6
click at [708, 295] on div "Janela de atendimento Grade de atendimento Capacidade Transportadoras Veículos …" at bounding box center [699, 320] width 1399 height 640
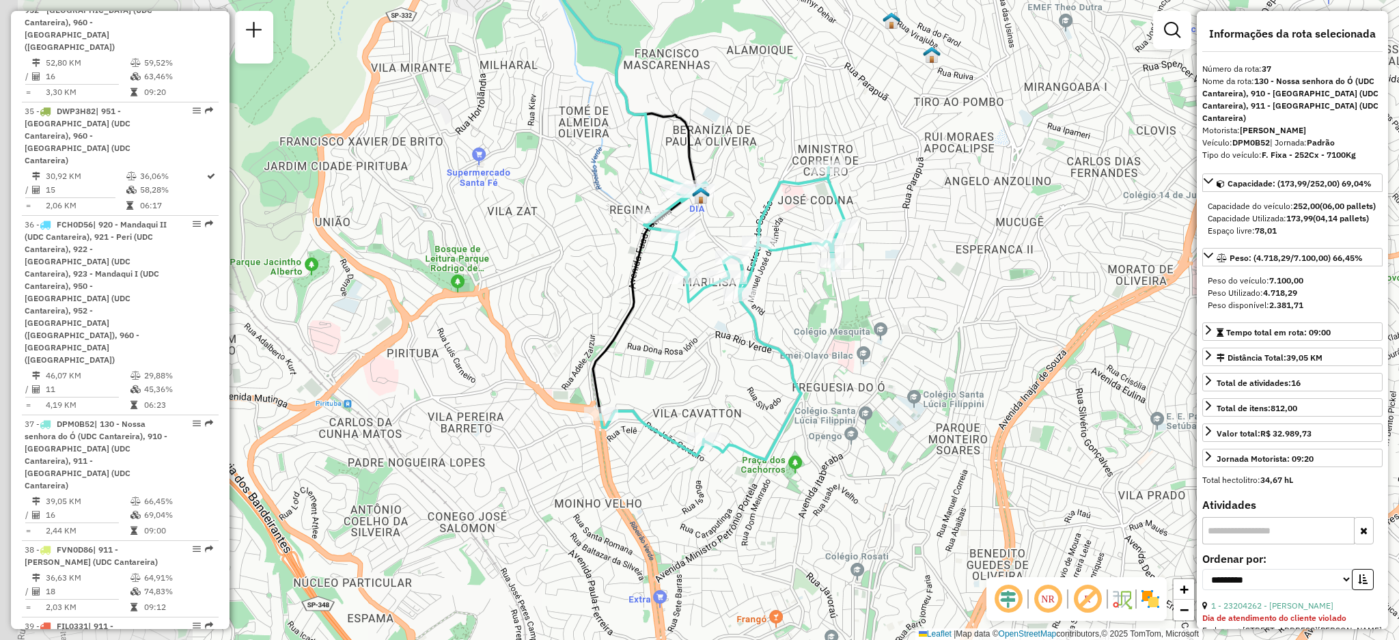
drag, startPoint x: 647, startPoint y: 318, endPoint x: 848, endPoint y: 348, distance: 203.2
click at [848, 348] on div "Janela de atendimento Grade de atendimento Capacidade Transportadoras Veículos …" at bounding box center [699, 320] width 1399 height 640
drag, startPoint x: 204, startPoint y: 25, endPoint x: 221, endPoint y: 42, distance: 24.6
click at [205, 418] on div "37 - DPM0B52 | 130 - [GEOGRAPHIC_DATA] (UDC Cantareira), 910 - [GEOGRAPHIC_DATA…" at bounding box center [120, 455] width 191 height 74
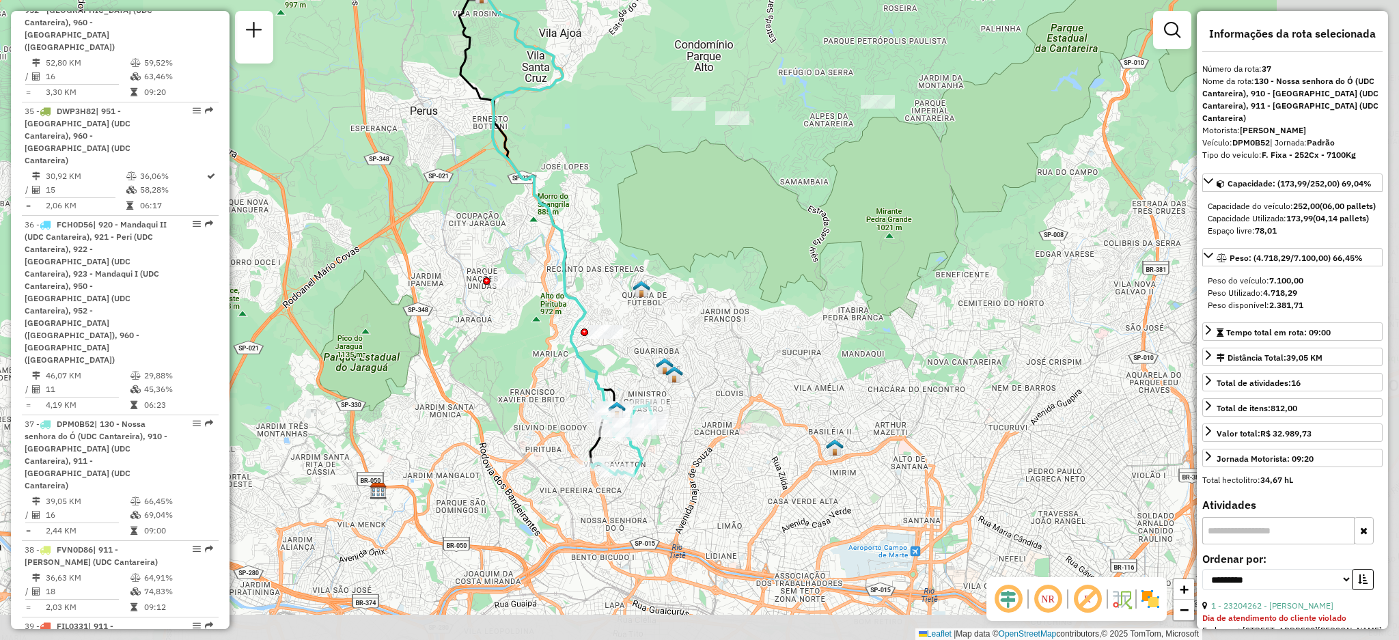
drag, startPoint x: 818, startPoint y: 482, endPoint x: 675, endPoint y: 395, distance: 167.7
click at [675, 395] on div "Janela de atendimento Grade de atendimento Capacidade Transportadoras Veículos …" at bounding box center [699, 320] width 1399 height 640
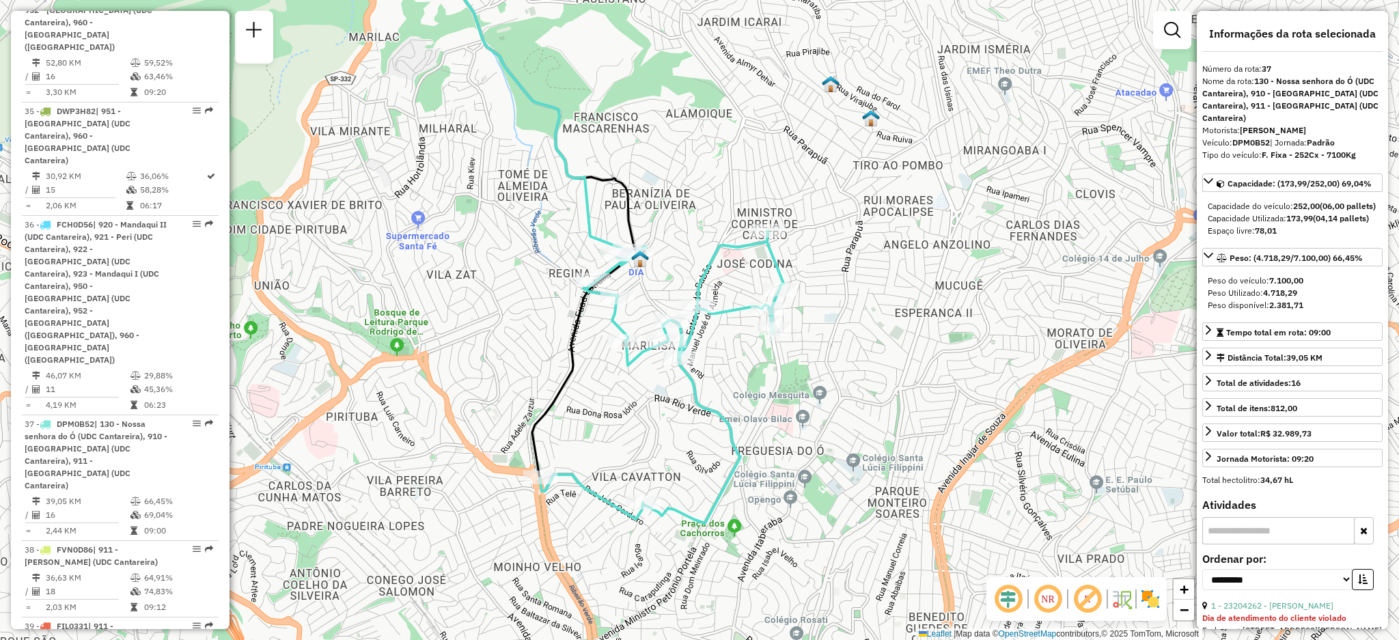
drag, startPoint x: 603, startPoint y: 401, endPoint x: 659, endPoint y: 340, distance: 83.1
click at [659, 340] on icon at bounding box center [662, 377] width 244 height 292
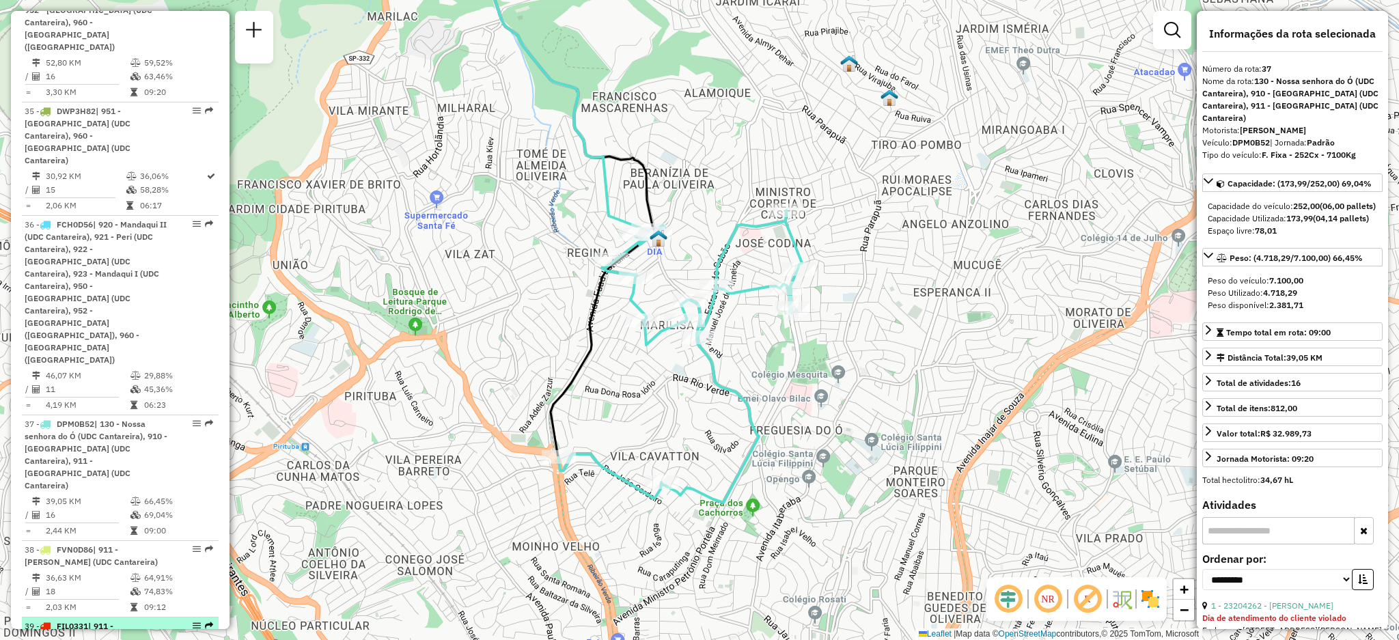
scroll to position [3717, 0]
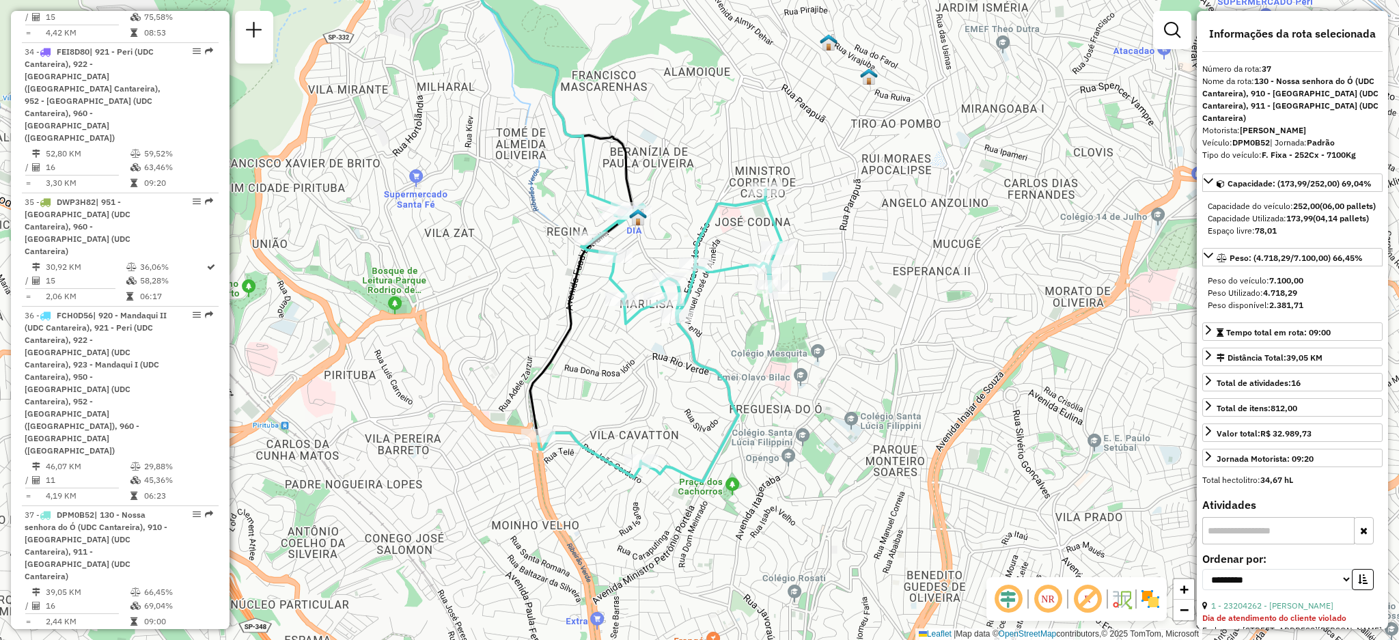
drag, startPoint x: 818, startPoint y: 320, endPoint x: 774, endPoint y: 274, distance: 63.8
click at [774, 274] on div "Rota 37 - Placa DPM0B52 23297048 - CSP SATO SUPERMERCAD Janela de atendimento G…" at bounding box center [699, 320] width 1399 height 640
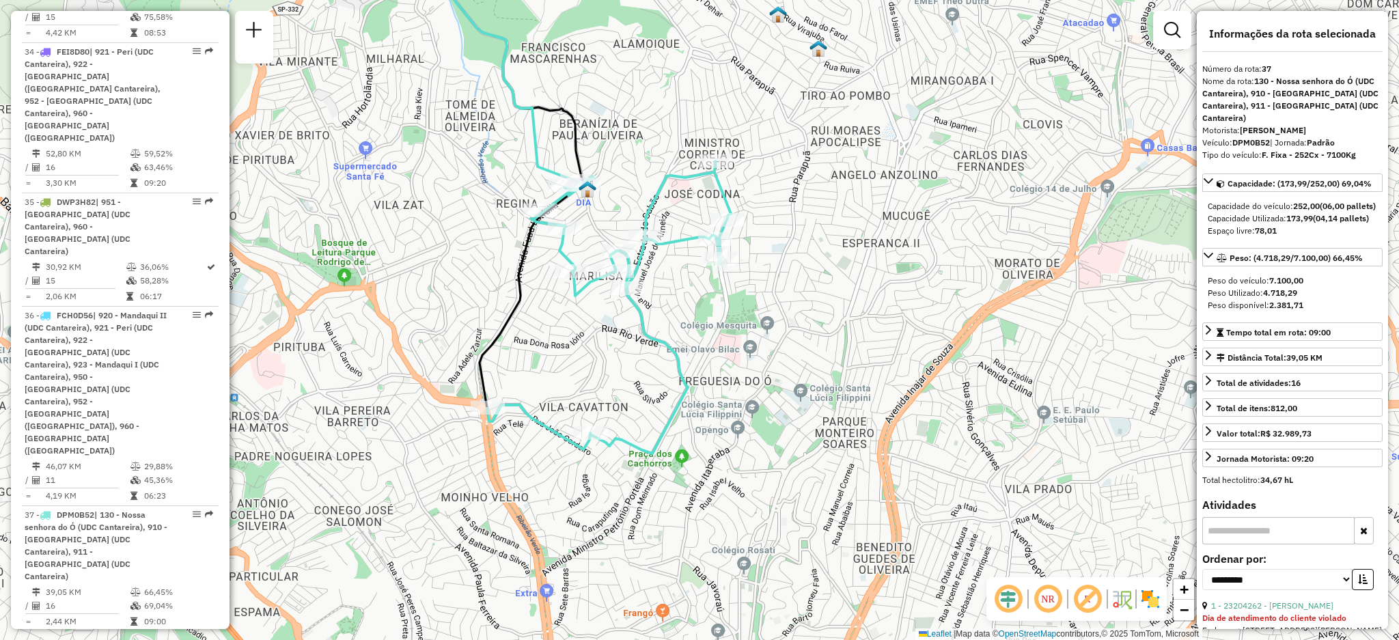
drag, startPoint x: 549, startPoint y: 378, endPoint x: 521, endPoint y: 374, distance: 27.5
click at [521, 374] on div "Janela de atendimento Grade de atendimento Capacidade Transportadoras Veículos …" at bounding box center [699, 320] width 1399 height 640
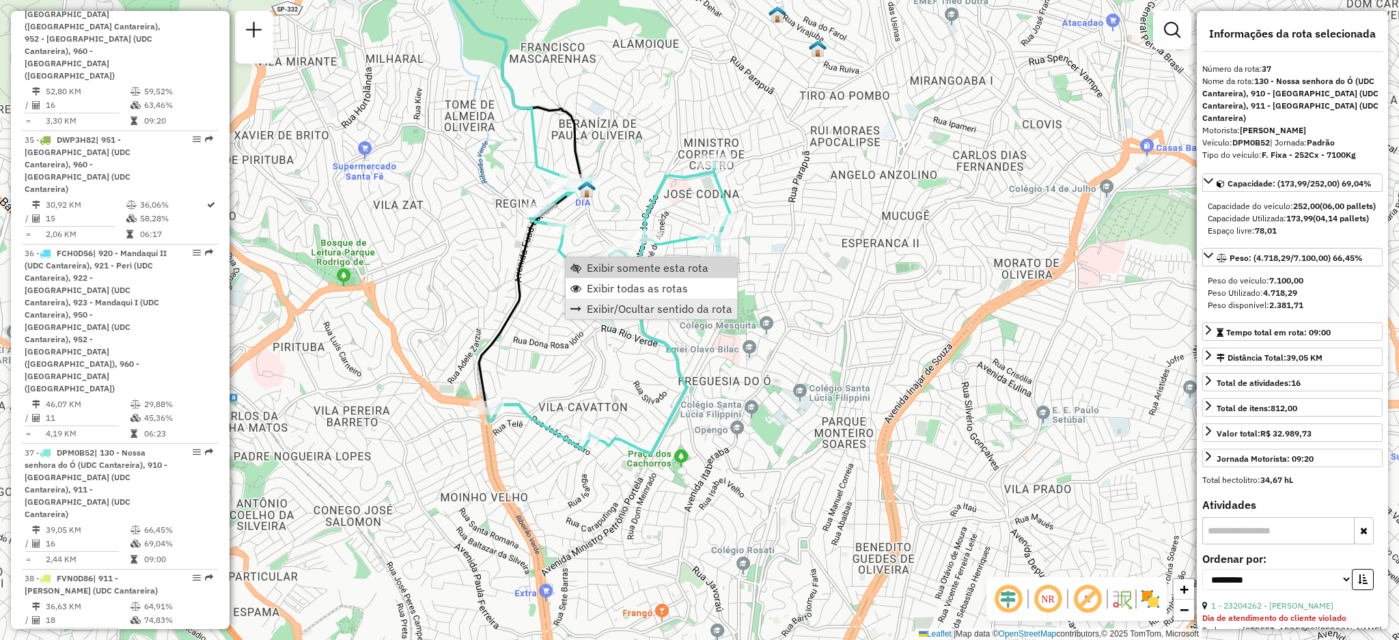
scroll to position [3808, 0]
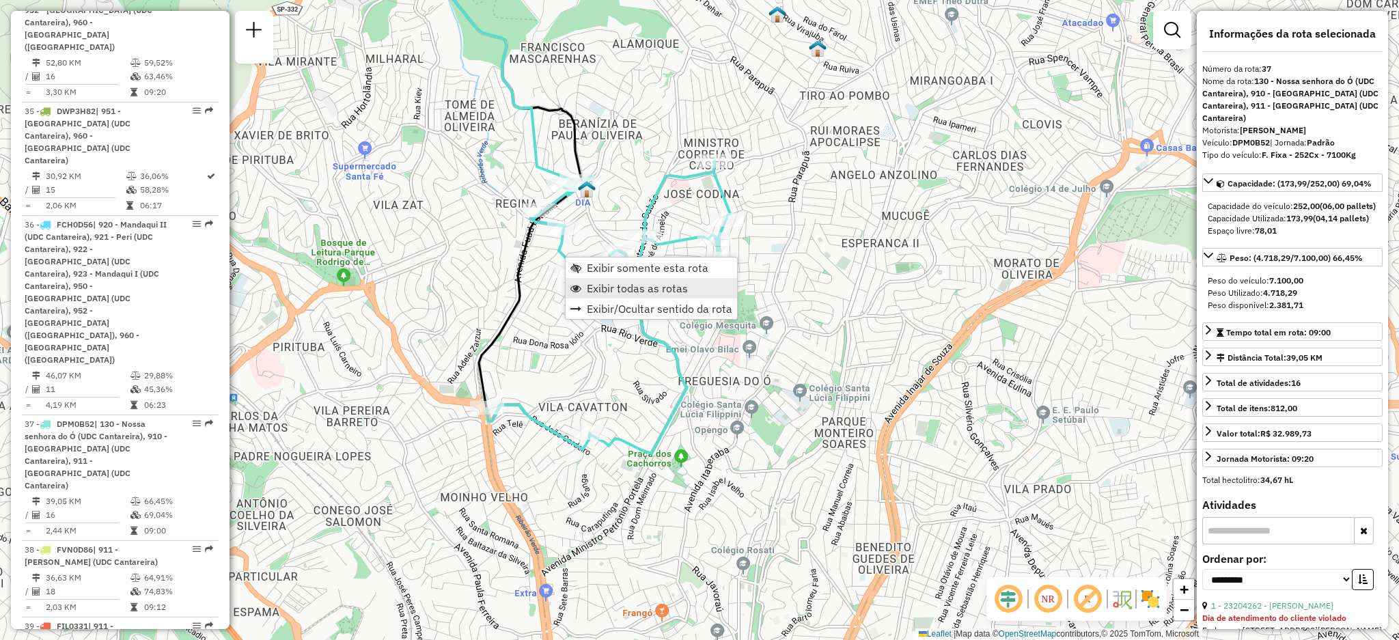
click at [607, 290] on span "Exibir todas as rotas" at bounding box center [637, 288] width 101 height 11
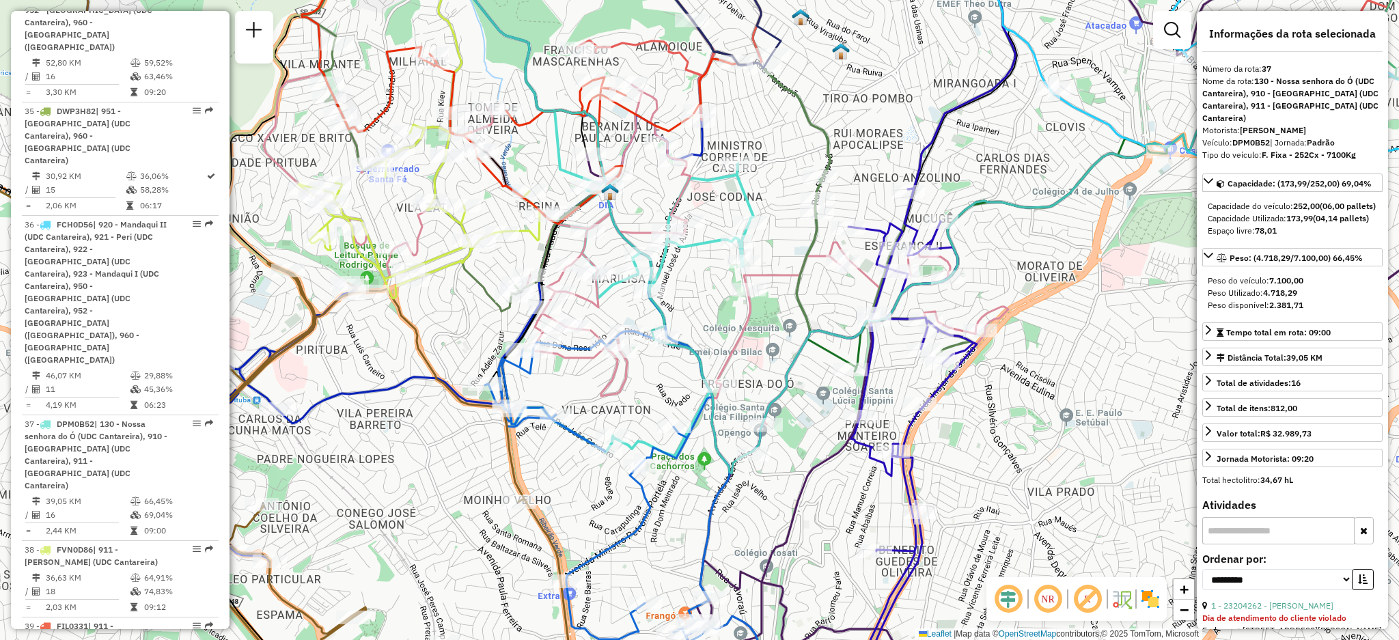
drag, startPoint x: 596, startPoint y: 369, endPoint x: 620, endPoint y: 372, distance: 23.4
click at [620, 372] on icon at bounding box center [636, 272] width 745 height 401
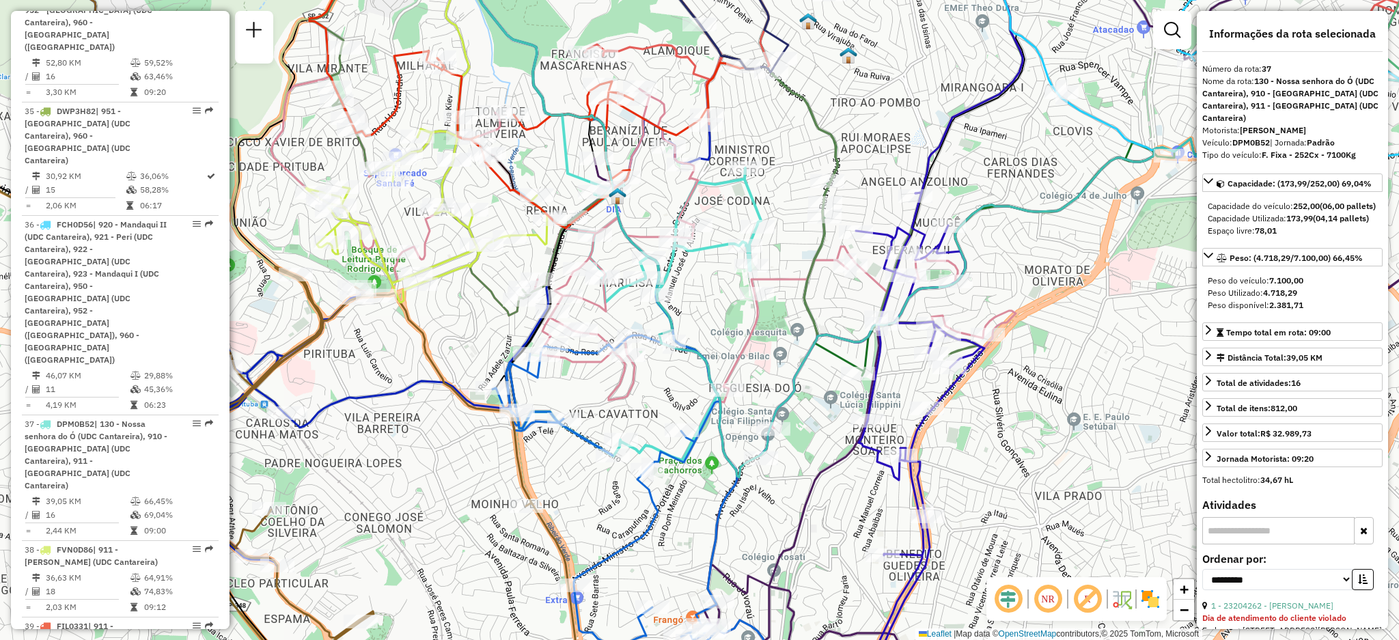
drag, startPoint x: 575, startPoint y: 372, endPoint x: 606, endPoint y: 404, distance: 44.9
click at [606, 404] on div "Janela de atendimento Grade de atendimento Capacidade Transportadoras Veículos …" at bounding box center [699, 320] width 1399 height 640
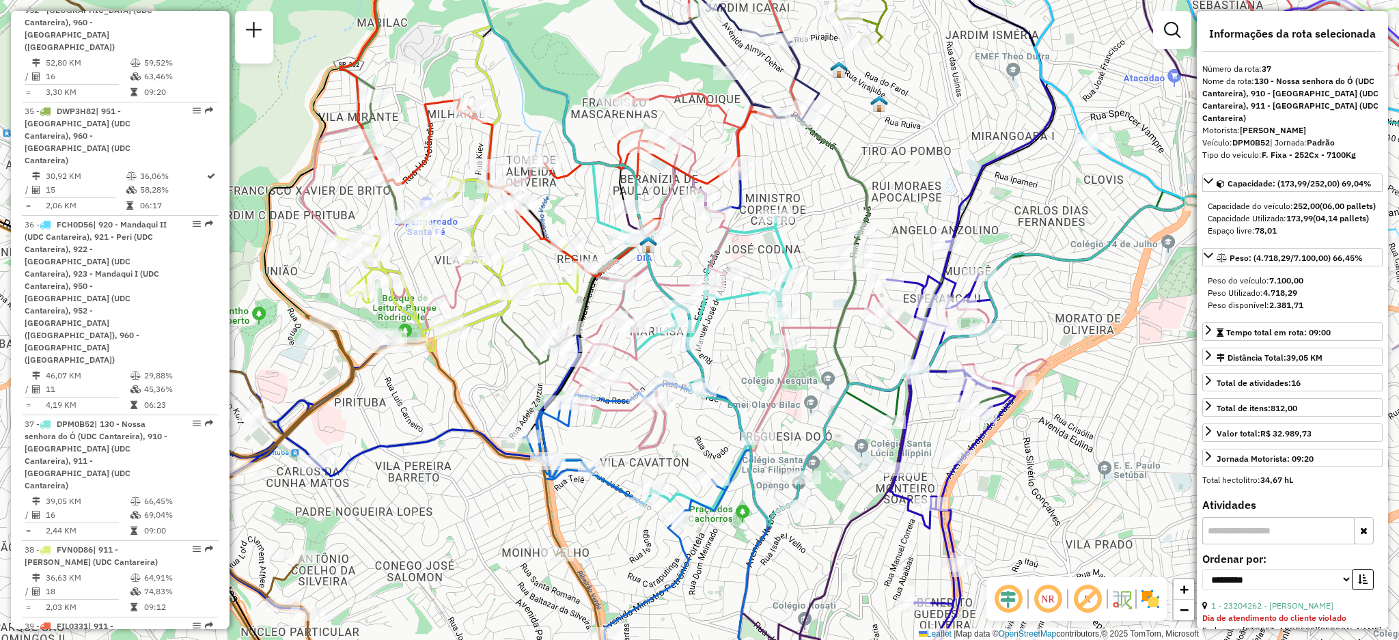
drag, startPoint x: 555, startPoint y: 338, endPoint x: 564, endPoint y: 361, distance: 24.6
click at [564, 361] on div "Janela de atendimento Grade de atendimento Capacidade Transportadoras Veículos …" at bounding box center [699, 320] width 1399 height 640
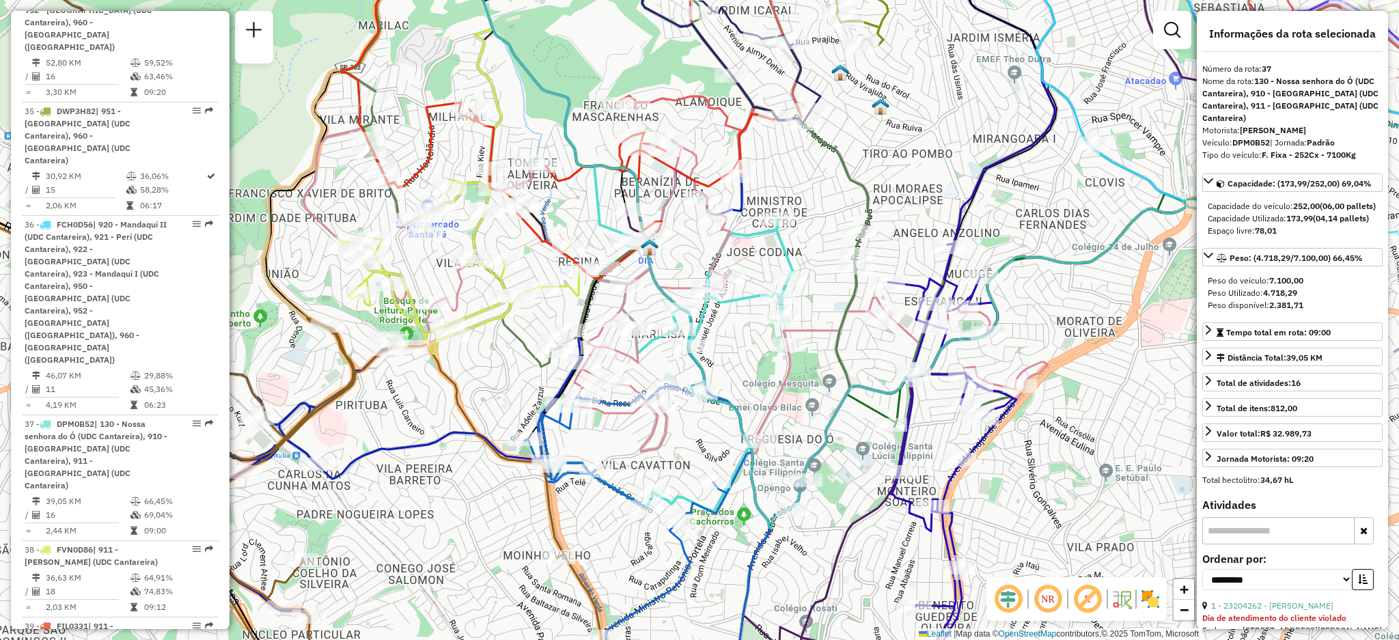
scroll to position [2379, 0]
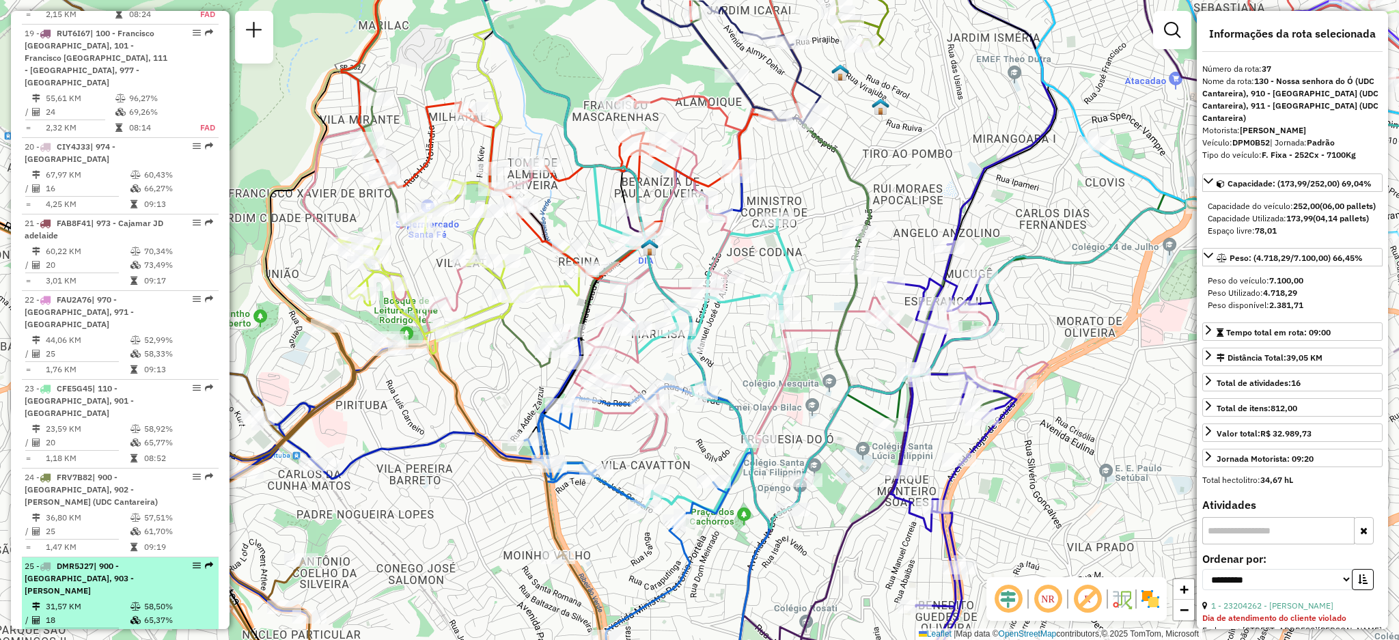
click at [206, 557] on li "25 - DMR5J27 | 900 - [GEOGRAPHIC_DATA], 903 - [PERSON_NAME] 31,57 KM 58,50% / 1…" at bounding box center [120, 601] width 197 height 89
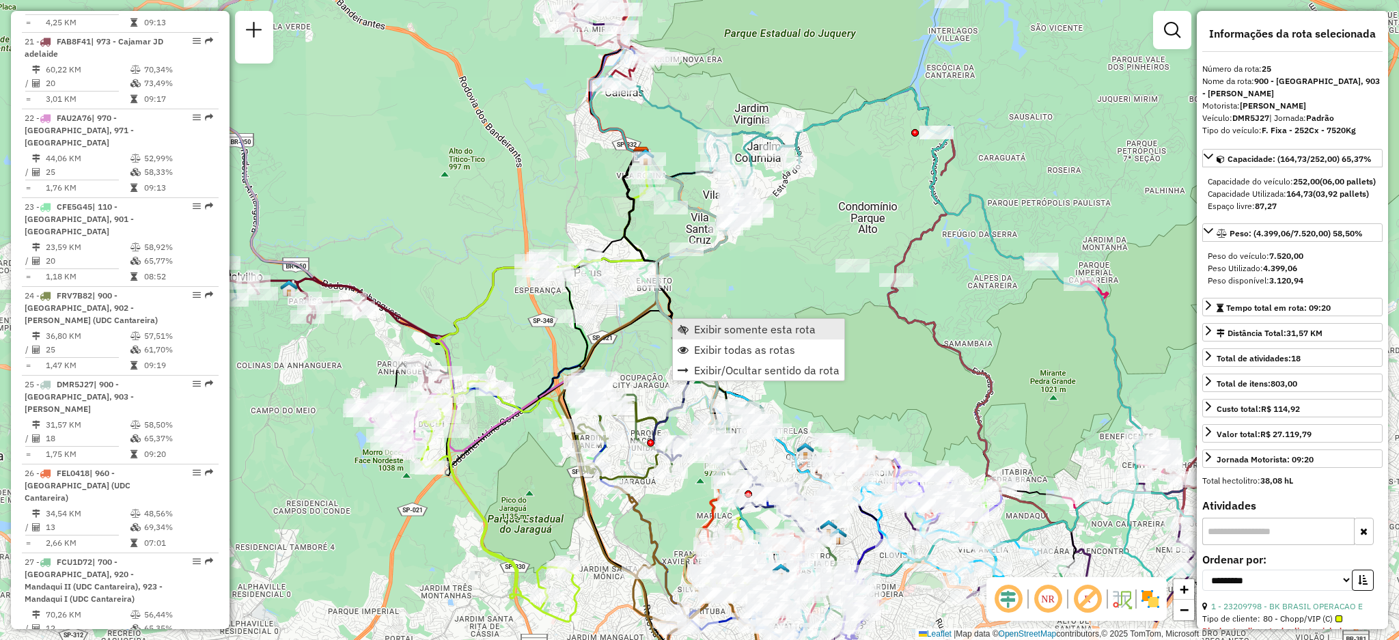
scroll to position [2680, 0]
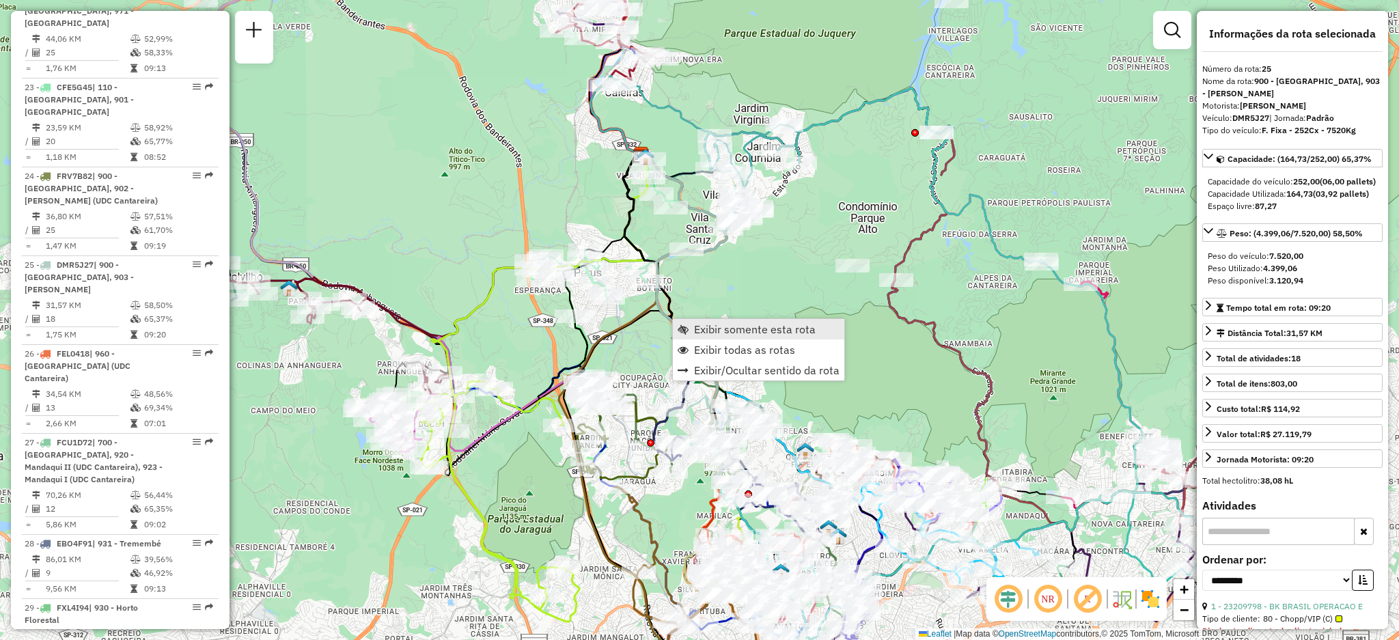
drag, startPoint x: 694, startPoint y: 328, endPoint x: 704, endPoint y: 327, distance: 9.6
click at [695, 328] on span "Exibir somente esta rota" at bounding box center [755, 329] width 122 height 11
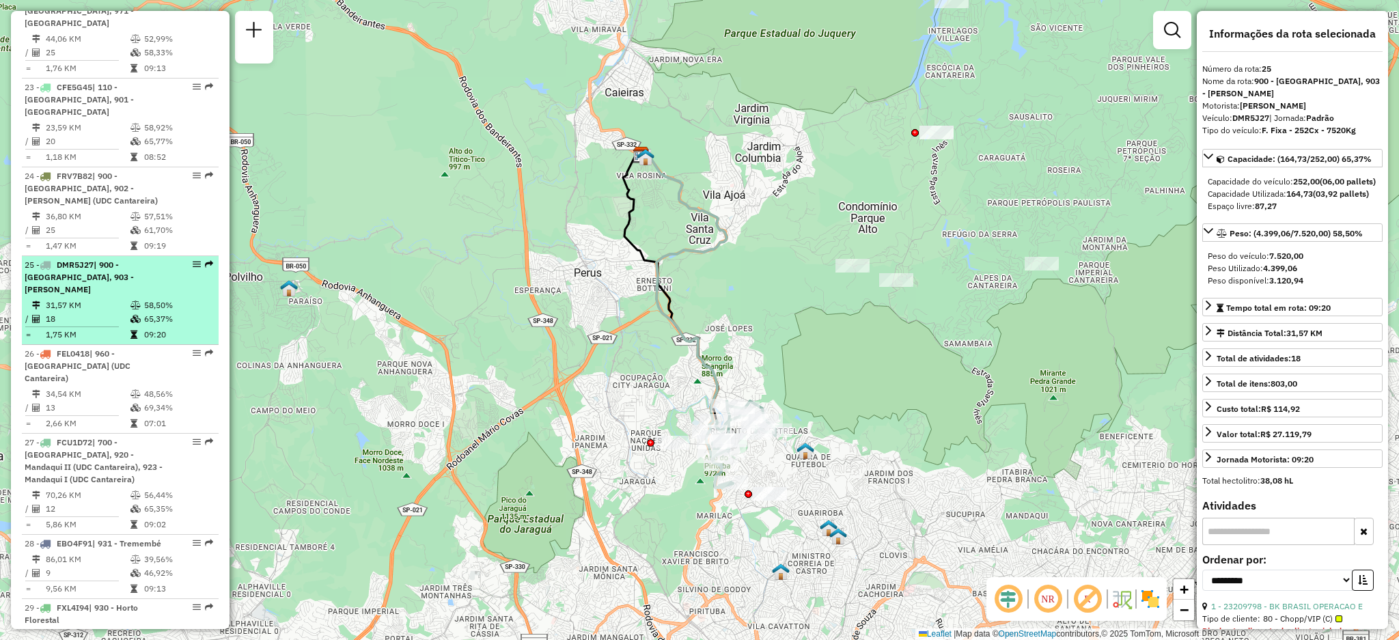
click at [204, 256] on li "25 - DMR5J27 | 900 - [GEOGRAPHIC_DATA], 903 - [PERSON_NAME] 31,57 KM 58,50% / 1…" at bounding box center [120, 300] width 197 height 89
click at [205, 260] on em at bounding box center [209, 264] width 8 height 8
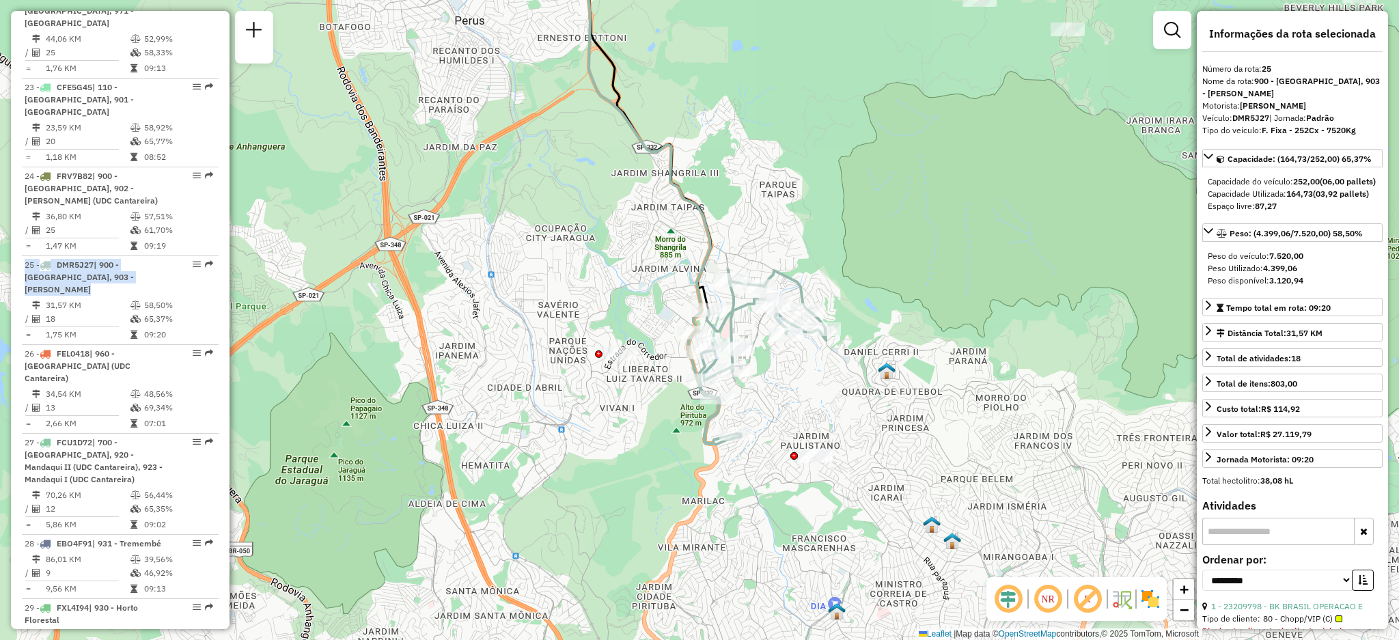
drag, startPoint x: 716, startPoint y: 432, endPoint x: 747, endPoint y: 368, distance: 71.2
click at [747, 368] on div "Janela de atendimento Grade de atendimento Capacidade Transportadoras Veículos …" at bounding box center [699, 320] width 1399 height 640
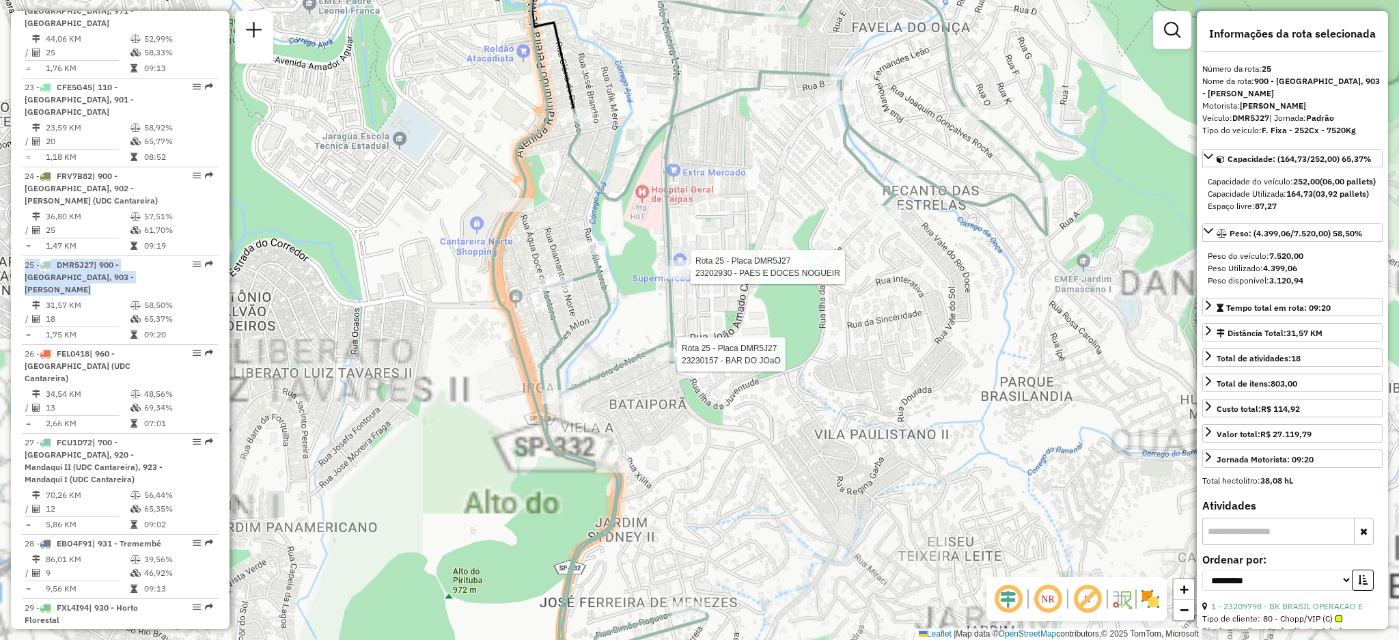
drag, startPoint x: 778, startPoint y: 364, endPoint x: 739, endPoint y: 378, distance: 41.5
click at [739, 387] on div "Rota 25 - Placa DMR5J27 23202930 - PAES E DOCES NOGUEIR Rota 25 - Placa DMR5J27…" at bounding box center [699, 320] width 1399 height 640
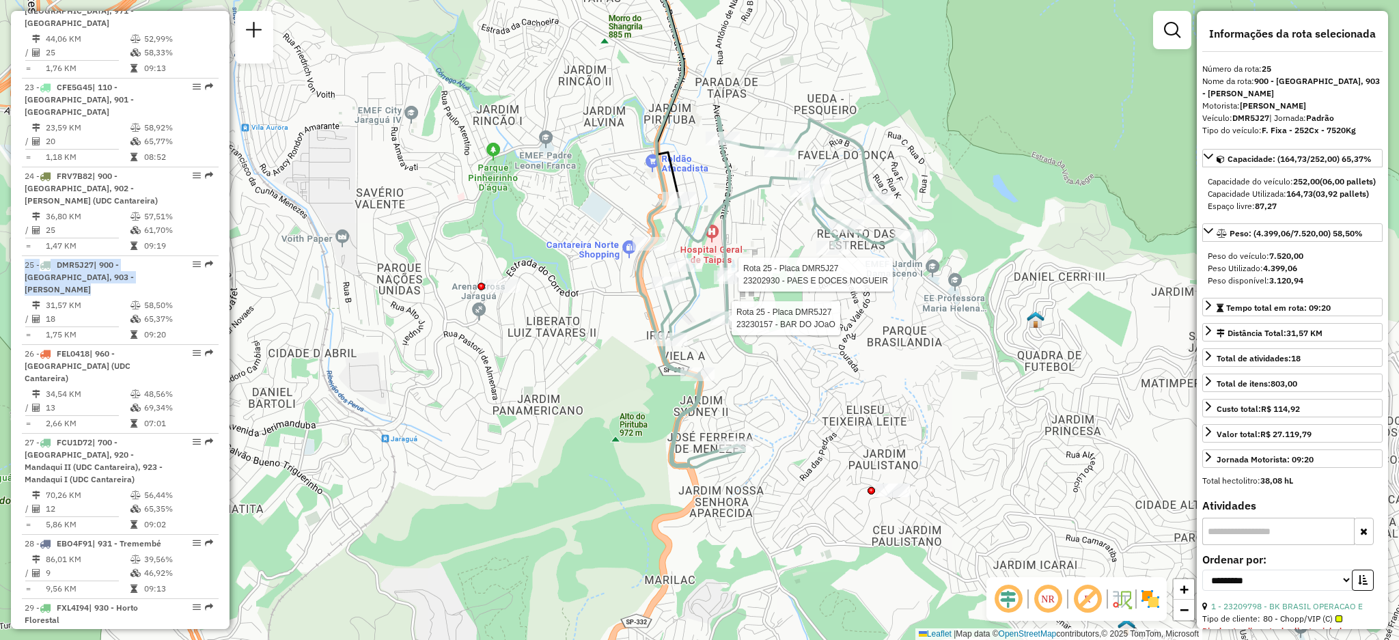
drag, startPoint x: 842, startPoint y: 420, endPoint x: 872, endPoint y: 378, distance: 51.4
click at [872, 378] on div "Rota 25 - Placa DMR5J27 23202930 - PAES E DOCES NOGUEIR Rota 25 - Placa DMR5J27…" at bounding box center [699, 320] width 1399 height 640
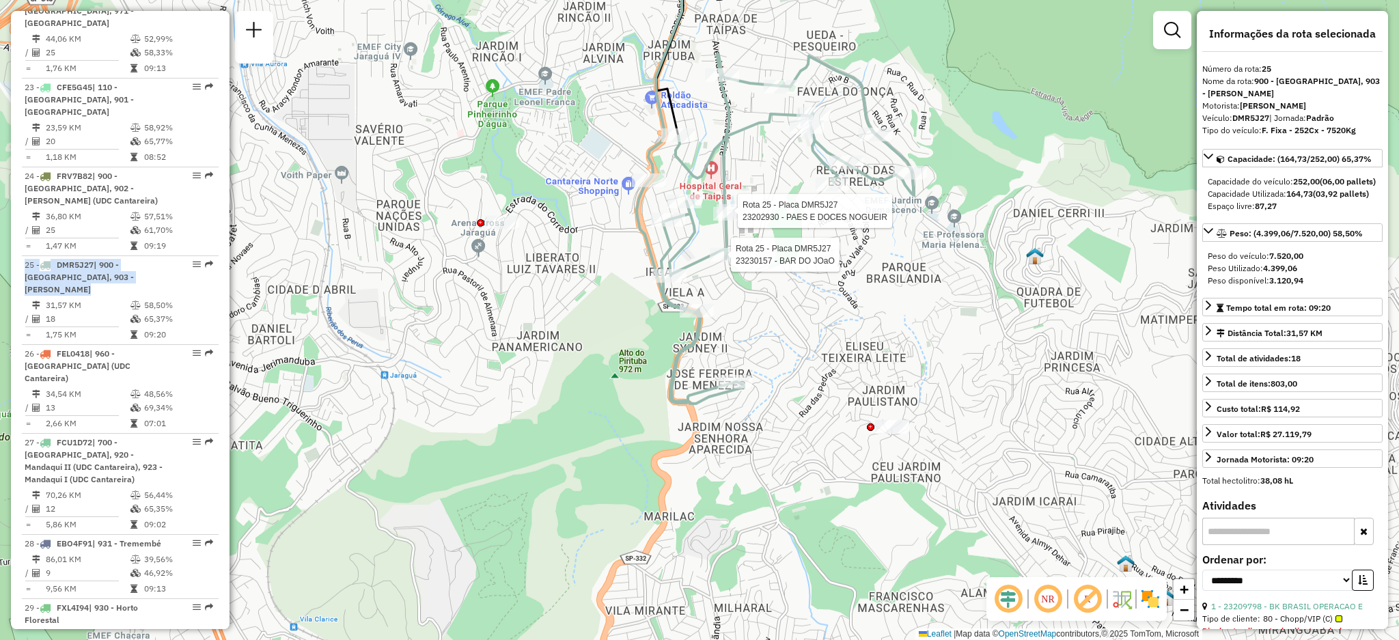
drag, startPoint x: 867, startPoint y: 432, endPoint x: 866, endPoint y: 368, distance: 64.2
click at [866, 368] on div "Rota 25 - Placa DMR5J27 23202930 - PAES E DOCES NOGUEIR Rota 25 - Placa DMR5J27…" at bounding box center [699, 320] width 1399 height 640
drag, startPoint x: 848, startPoint y: 316, endPoint x: 851, endPoint y: 355, distance: 39.7
click at [851, 355] on div "Rota 25 - Placa DMR5J27 23202930 - PAES E DOCES NOGUEIR Rota 25 - Placa DMR5J27…" at bounding box center [699, 320] width 1399 height 640
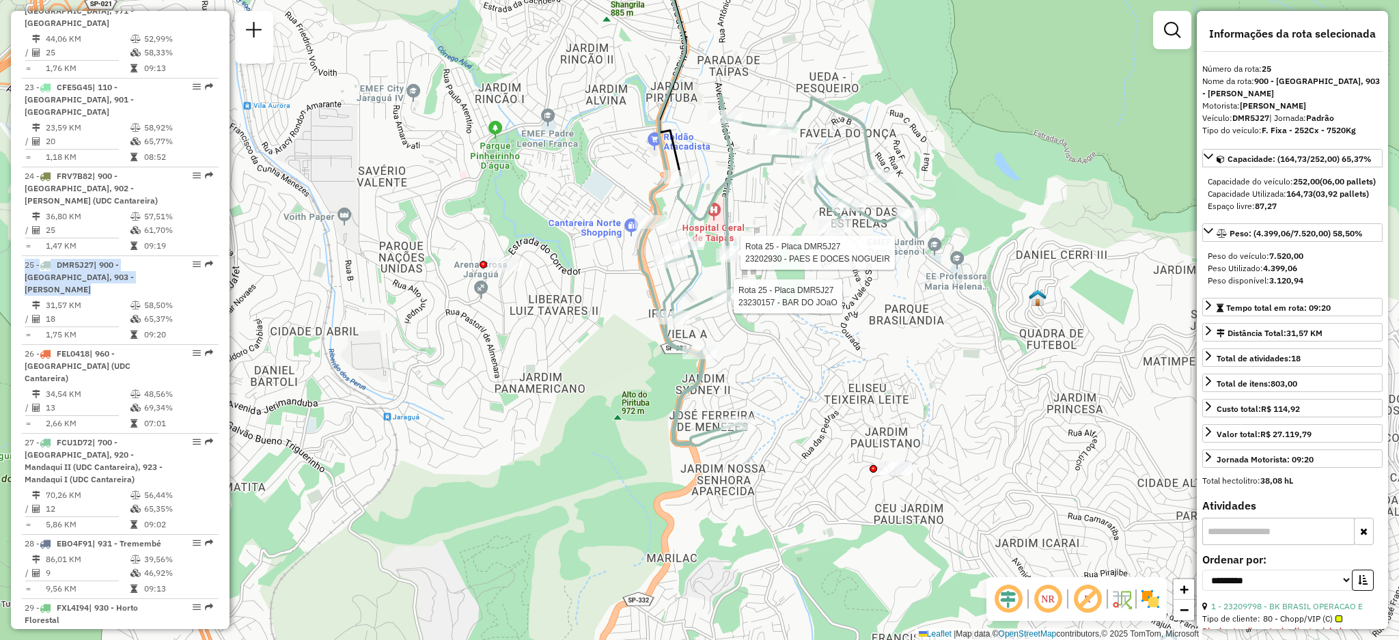
click at [851, 355] on div "Rota 25 - Placa DMR5J27 23202930 - PAES E DOCES NOGUEIR Rota 25 - Placa DMR5J27…" at bounding box center [699, 320] width 1399 height 640
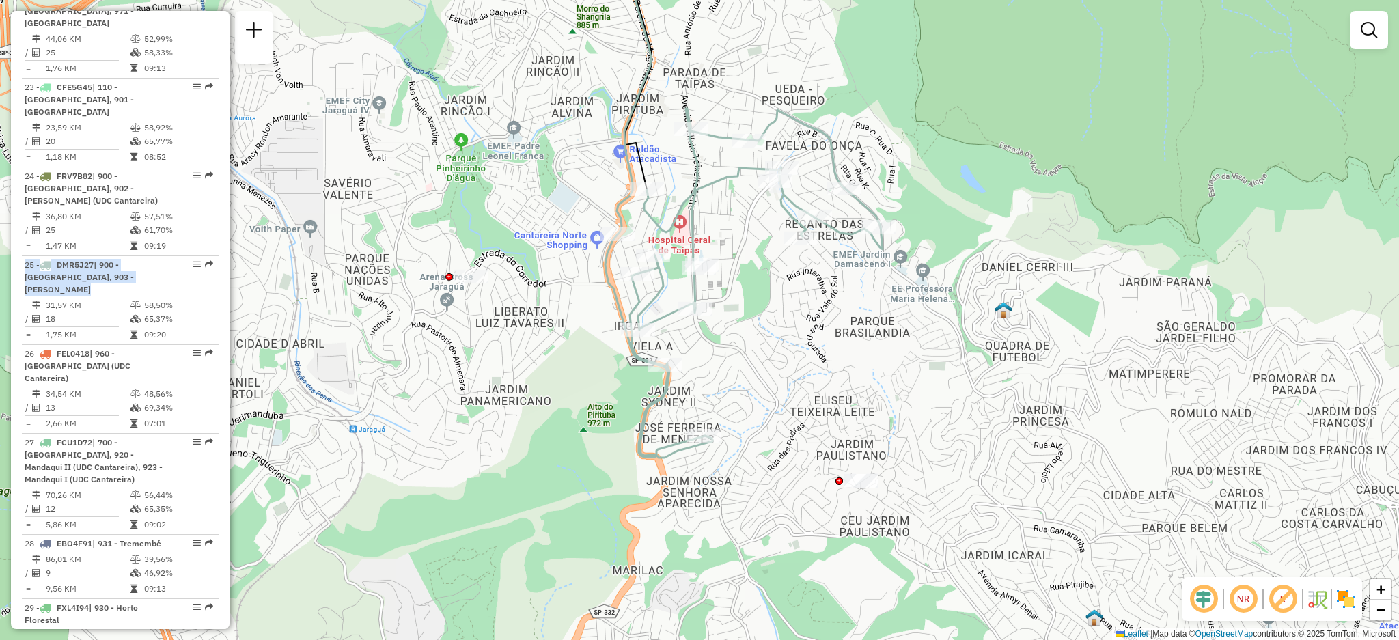
drag, startPoint x: 847, startPoint y: 303, endPoint x: 803, endPoint y: 318, distance: 47.1
click at [803, 318] on div "Janela de atendimento Grade de atendimento Capacidade Transportadoras Veículos …" at bounding box center [699, 320] width 1399 height 640
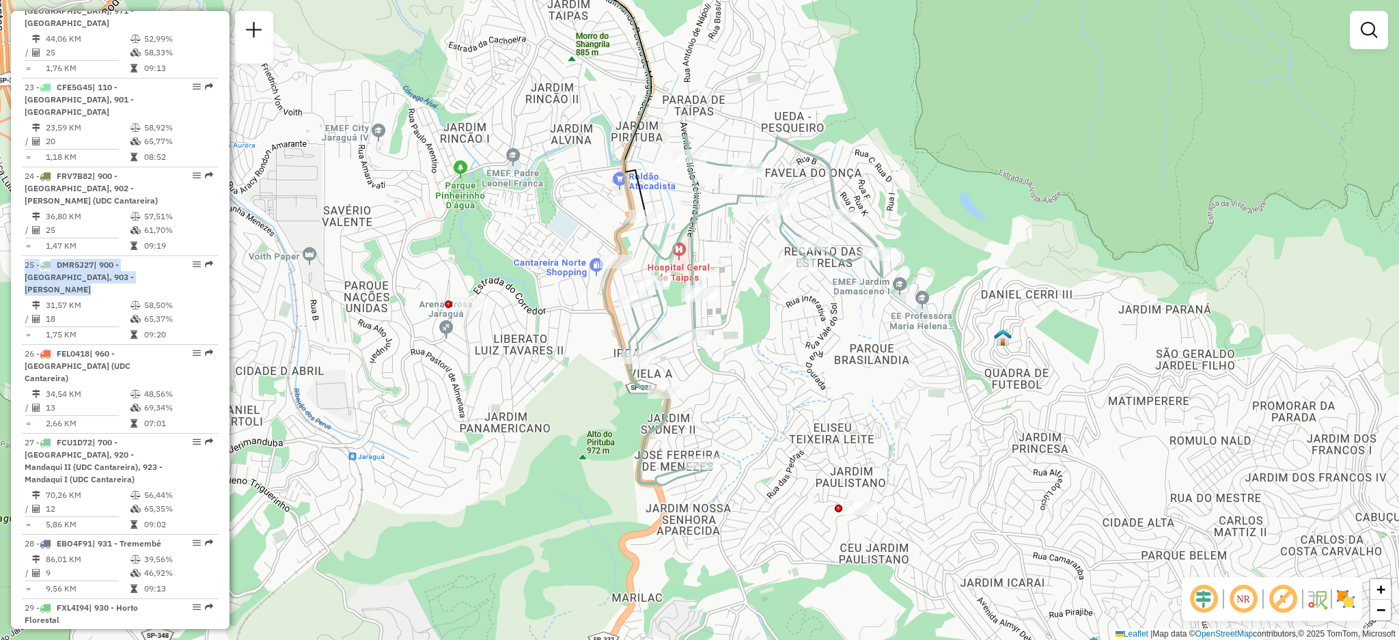
drag, startPoint x: 810, startPoint y: 340, endPoint x: 814, endPoint y: 347, distance: 8.0
click at [814, 347] on div "Janela de atendimento Grade de atendimento Capacidade Transportadoras Veículos …" at bounding box center [699, 320] width 1399 height 640
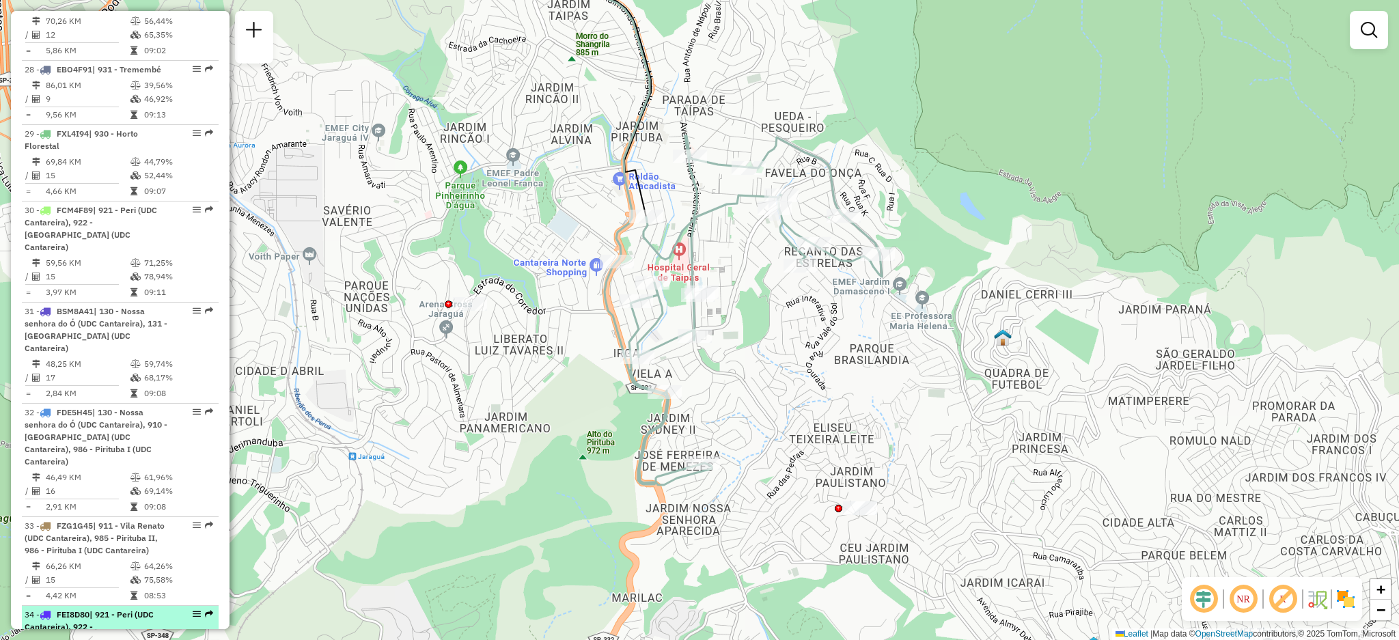
click at [205, 610] on em at bounding box center [209, 614] width 8 height 8
select select "**********"
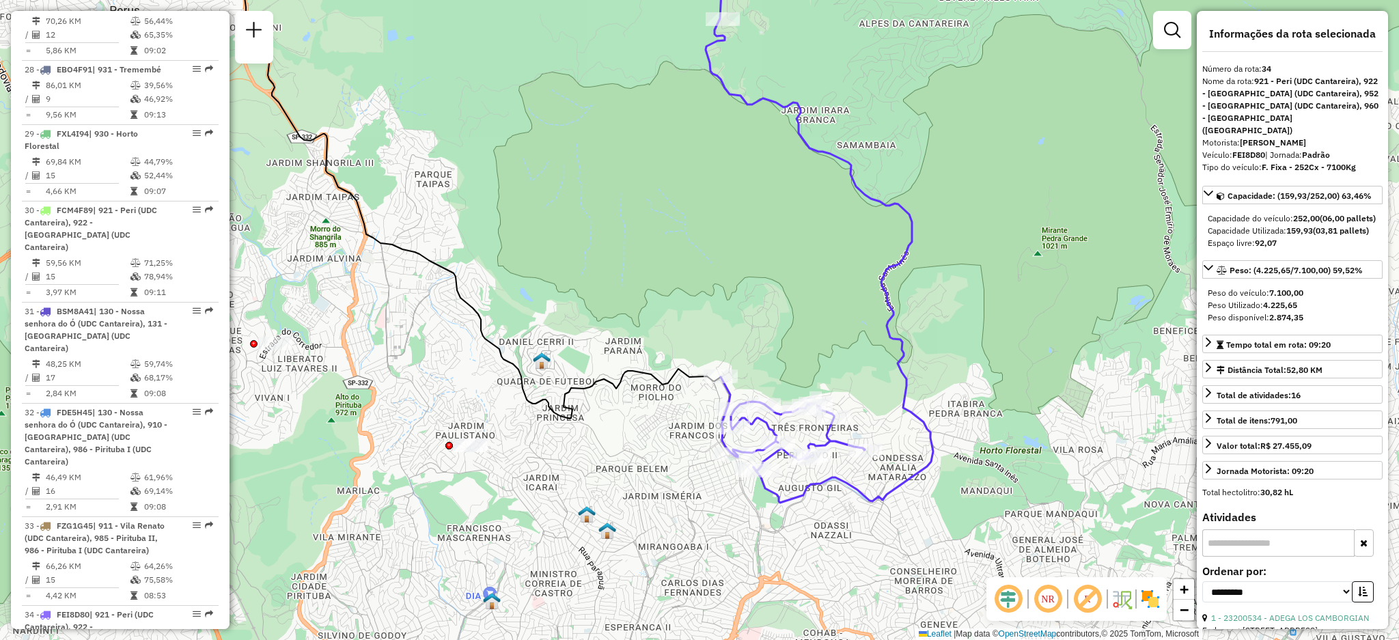
drag, startPoint x: 870, startPoint y: 508, endPoint x: 741, endPoint y: 511, distance: 129.8
click at [744, 511] on div "Janela de atendimento Grade de atendimento Capacidade Transportadoras Veículos …" at bounding box center [699, 320] width 1399 height 640
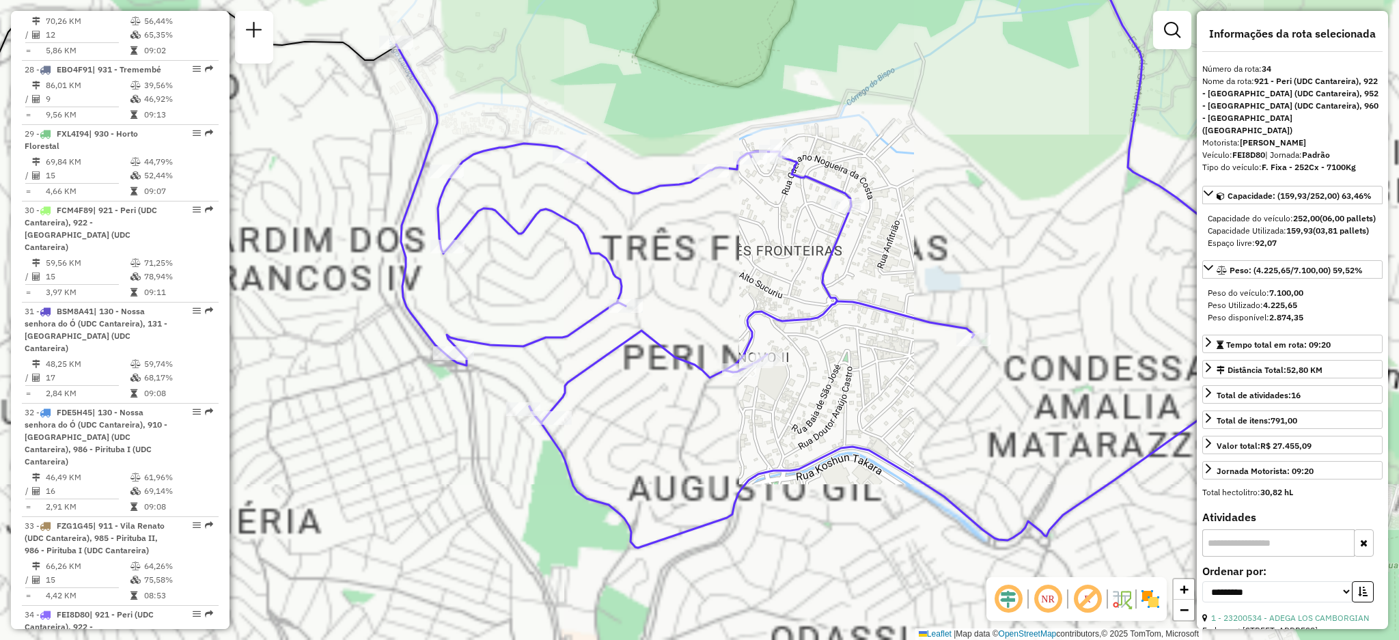
drag, startPoint x: 745, startPoint y: 482, endPoint x: 787, endPoint y: 492, distance: 43.4
click at [787, 492] on div "Janela de atendimento Grade de atendimento Capacidade Transportadoras Veículos …" at bounding box center [699, 320] width 1399 height 640
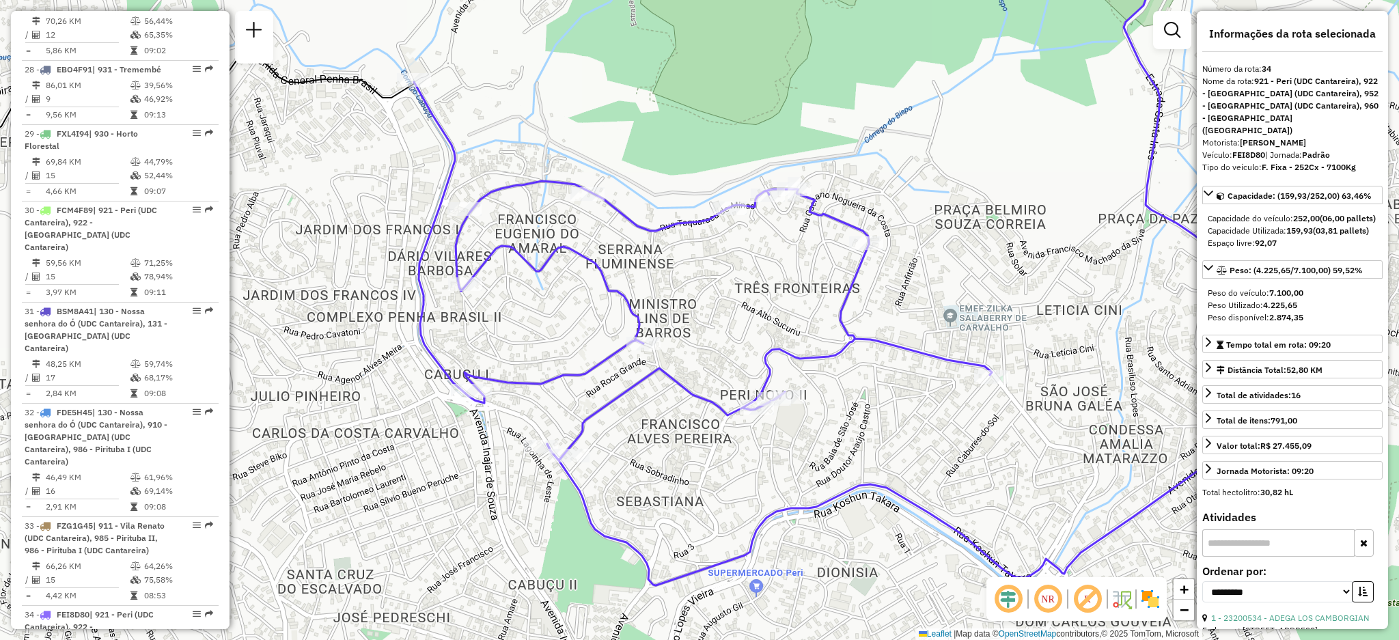
drag, startPoint x: 752, startPoint y: 531, endPoint x: 779, endPoint y: 539, distance: 28.5
click at [779, 539] on div "Janela de atendimento Grade de atendimento Capacidade Transportadoras Veículos …" at bounding box center [699, 320] width 1399 height 640
